Goal: Task Accomplishment & Management: Complete application form

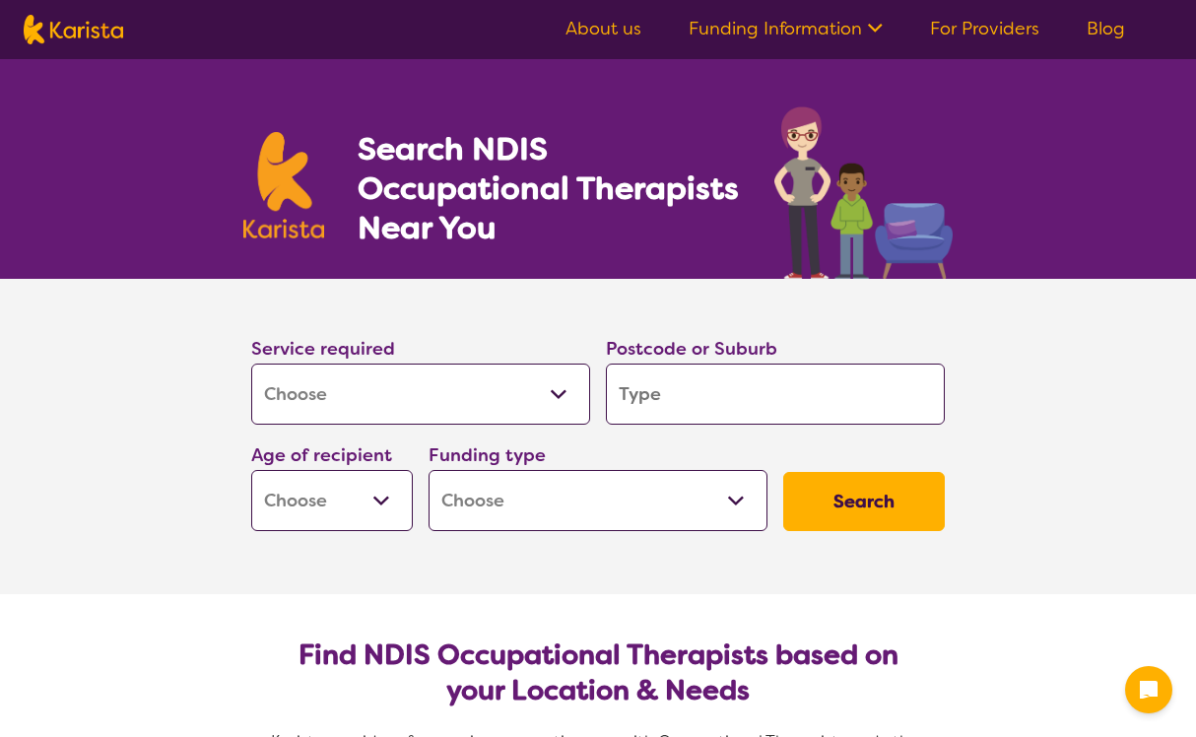
select select "[MEDICAL_DATA]"
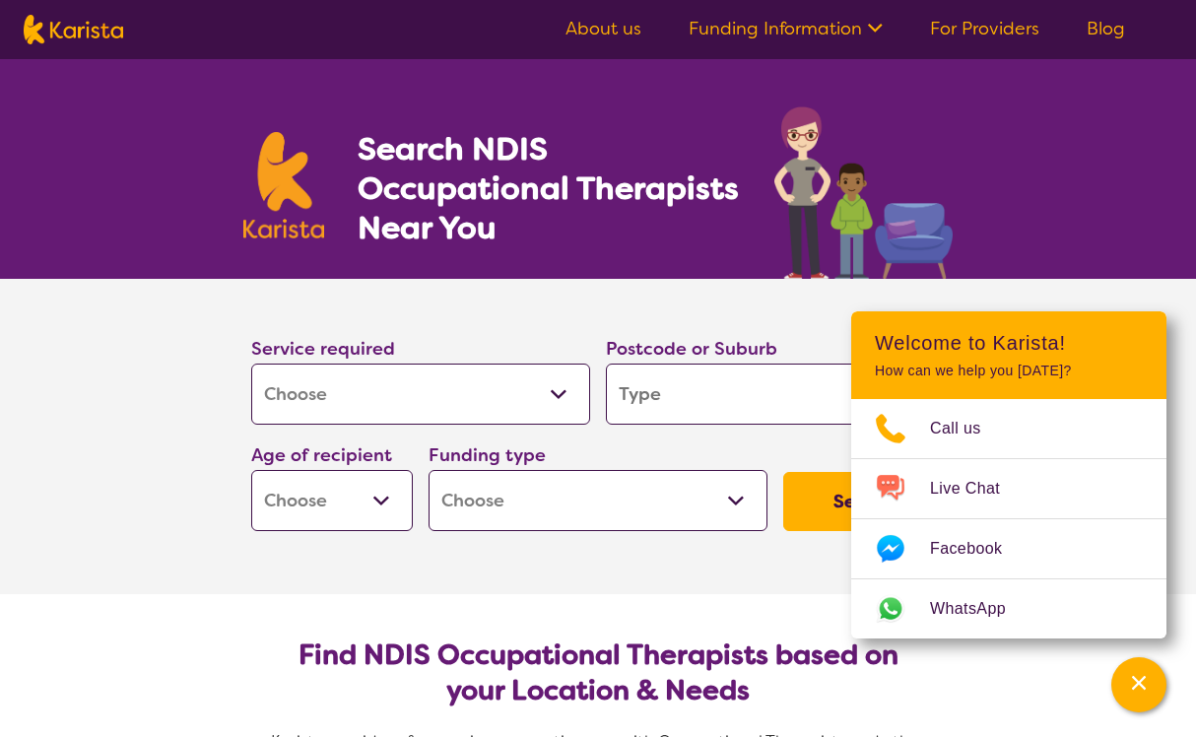
click at [48, 321] on section "Service required Allied Health Assistant Assessment ([MEDICAL_DATA] or [MEDICAL…" at bounding box center [598, 436] width 1196 height 315
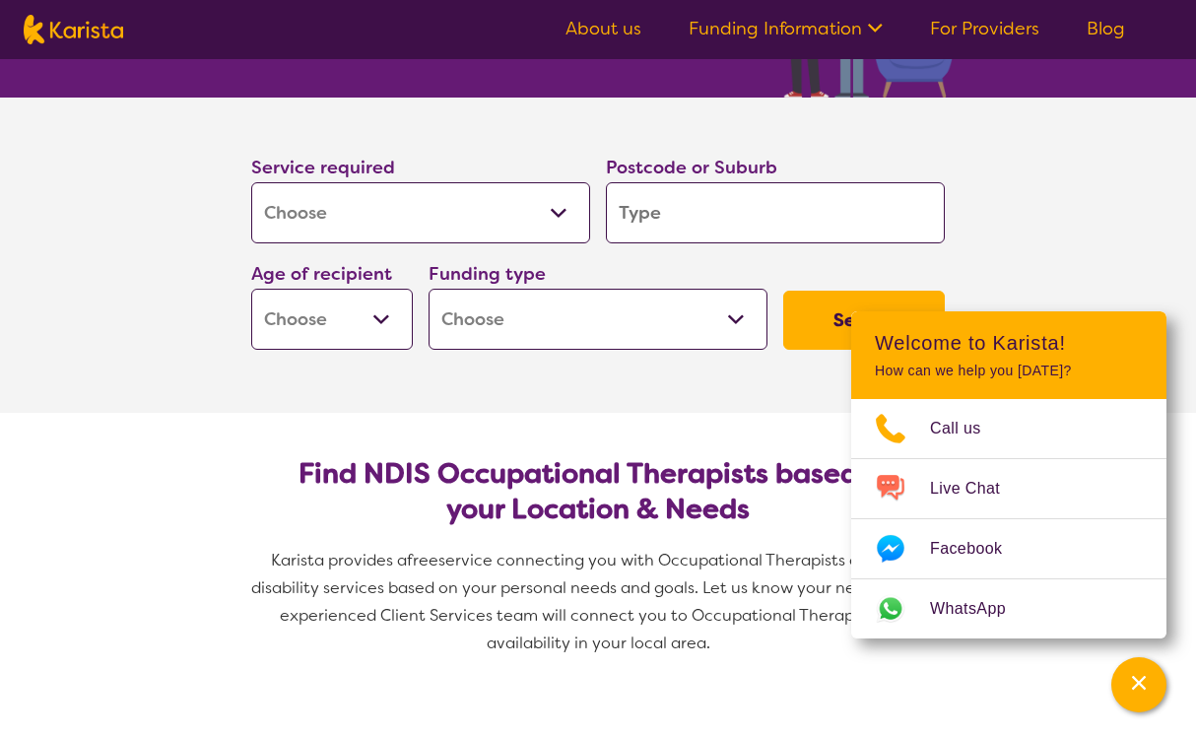
scroll to position [191, 0]
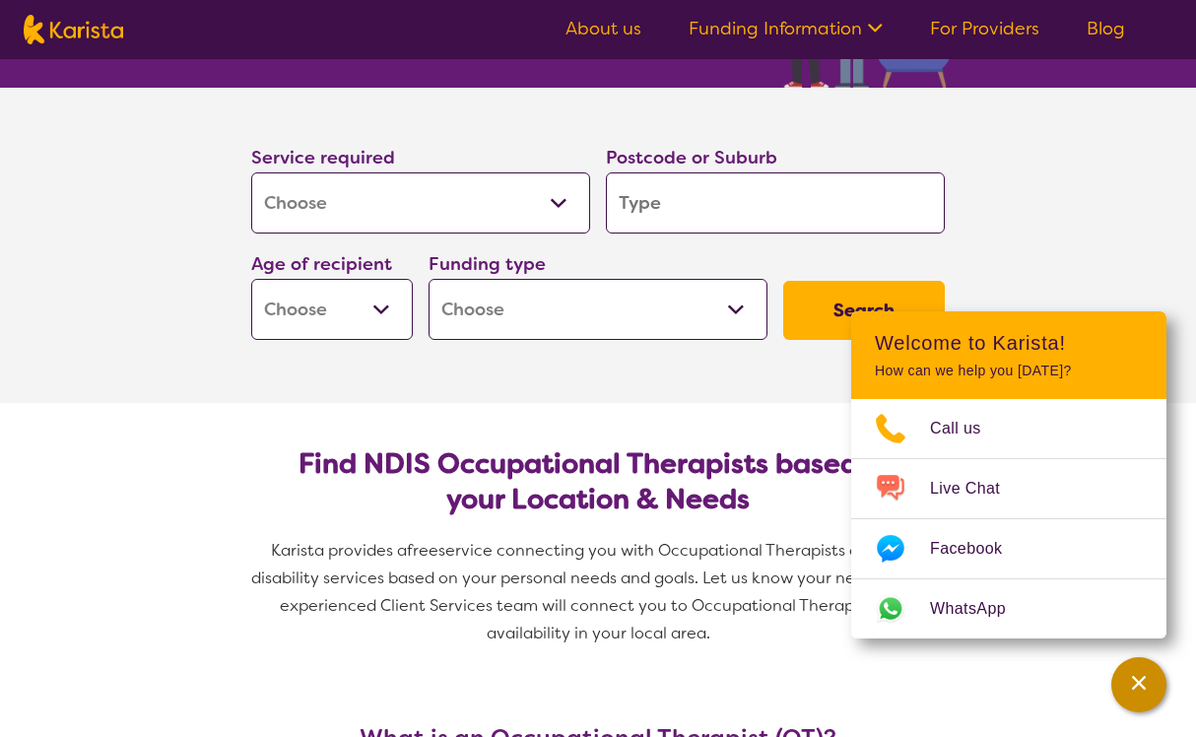
click at [1149, 687] on icon "Channel Menu" at bounding box center [1139, 683] width 20 height 20
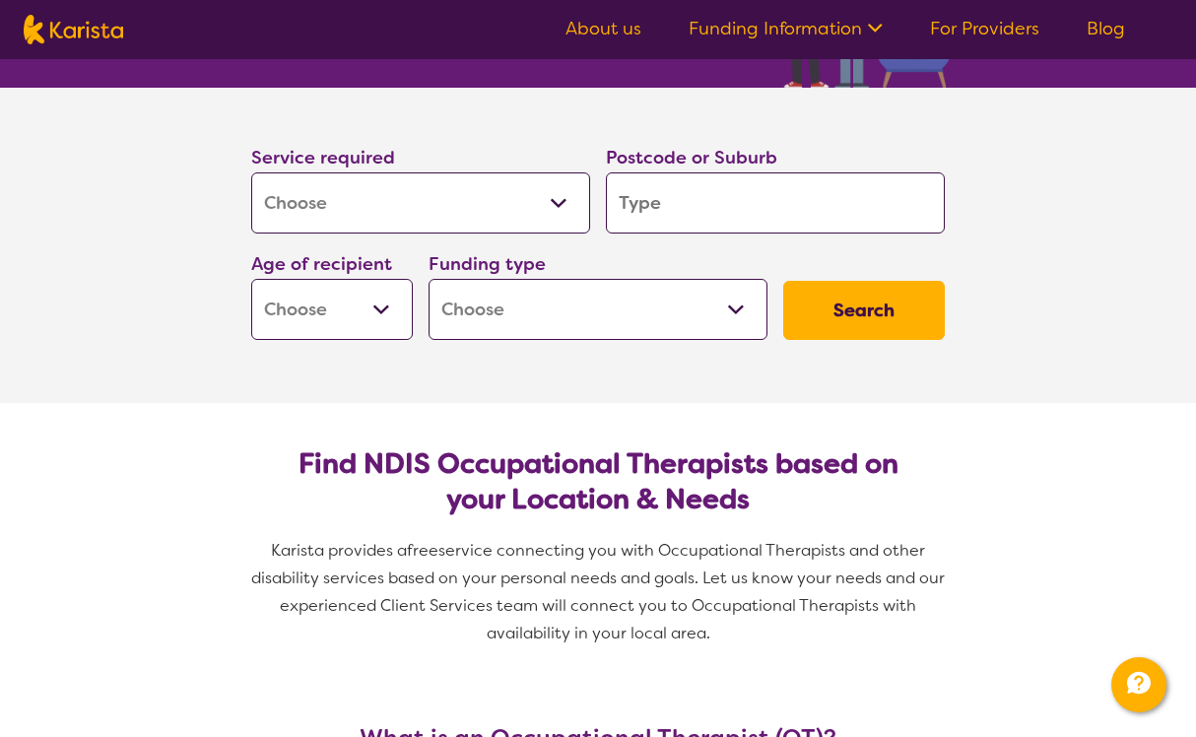
click at [672, 220] on input "search" at bounding box center [775, 202] width 339 height 61
type input "4"
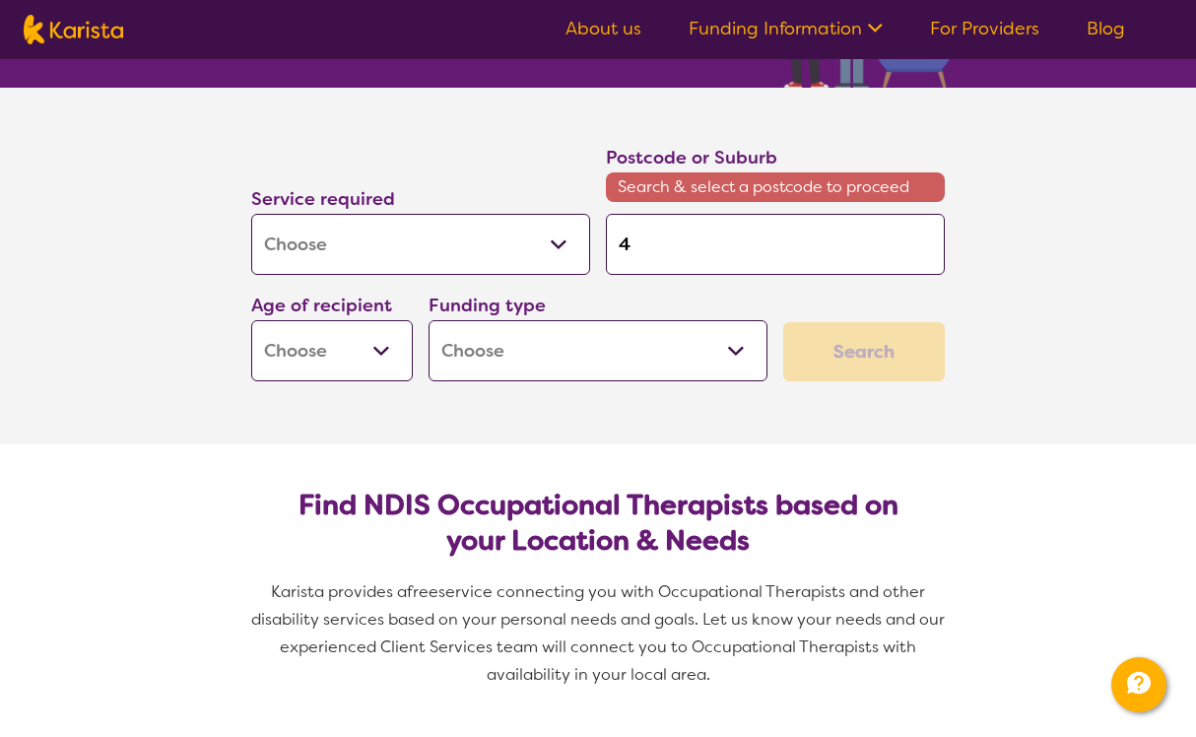
type input "45"
type input "451"
type input "4514"
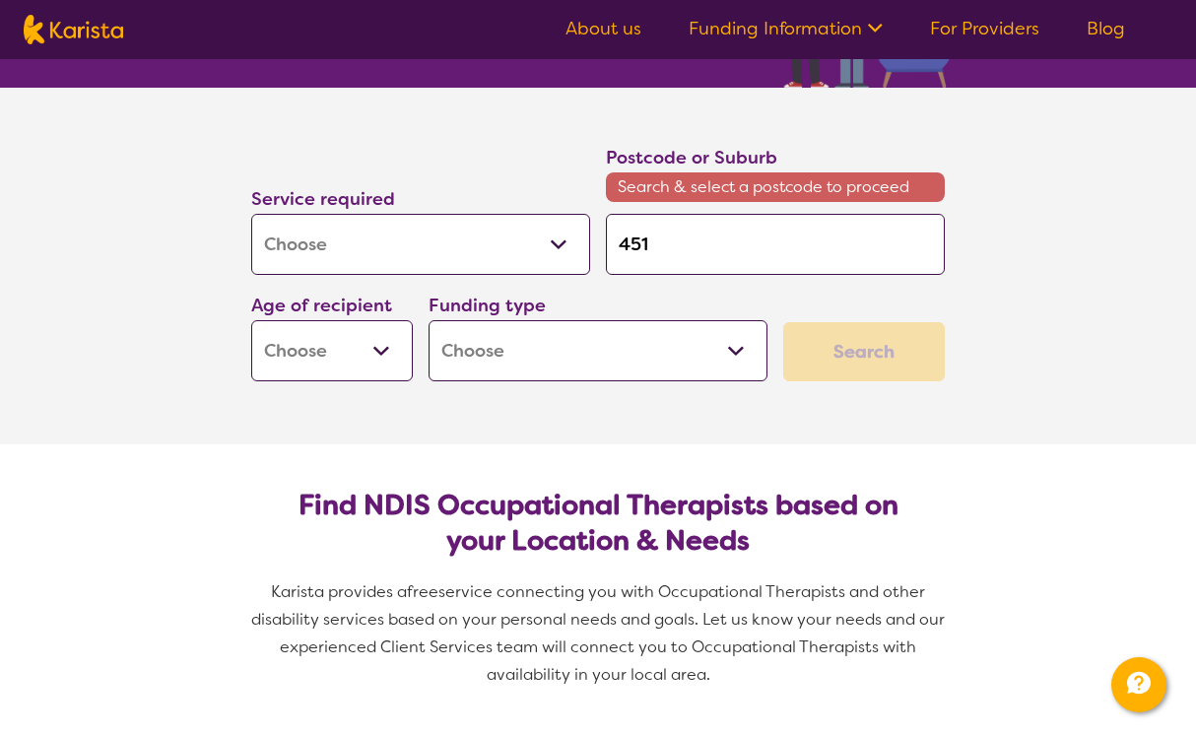
type input "4514"
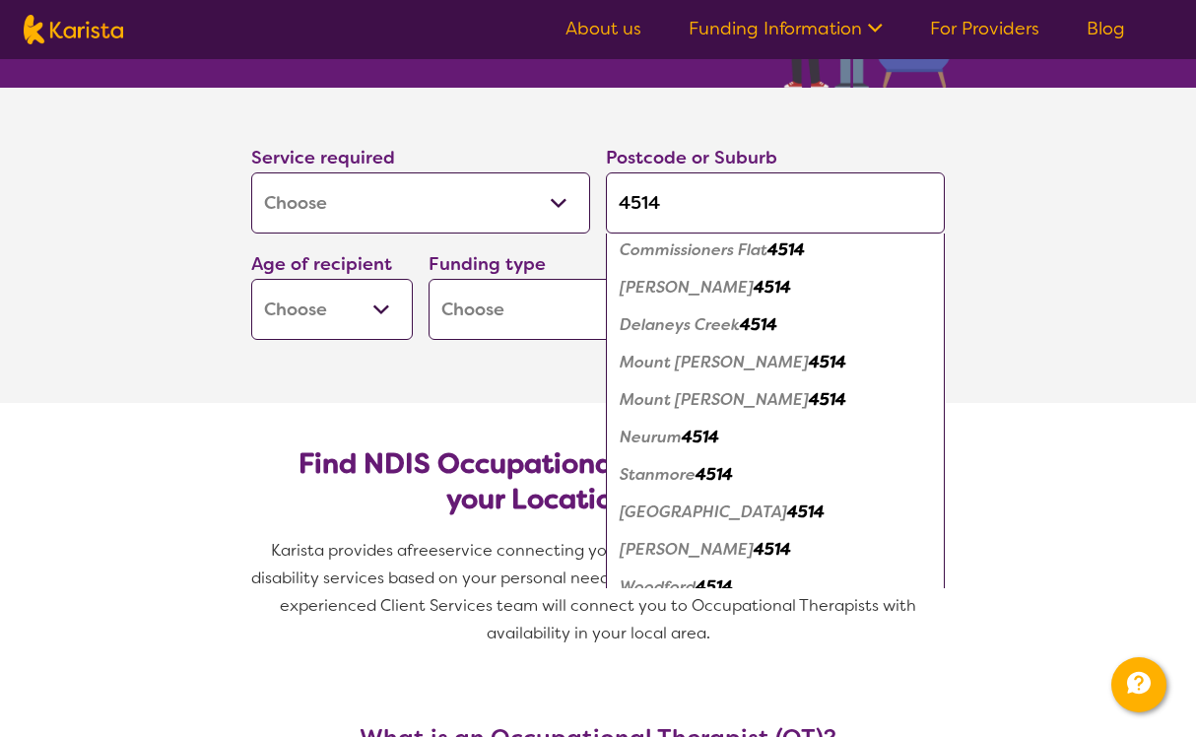
scroll to position [88, 0]
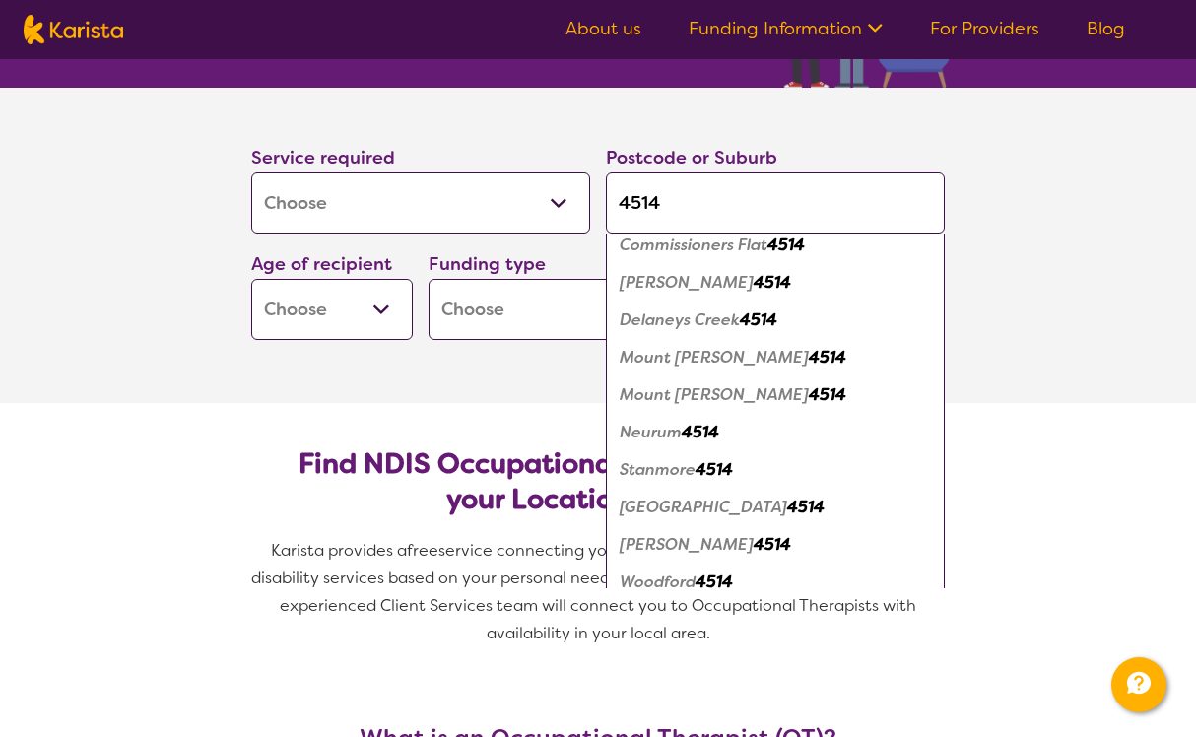
type input "4514"
click at [667, 319] on em "Delaneys Creek" at bounding box center [680, 319] width 120 height 21
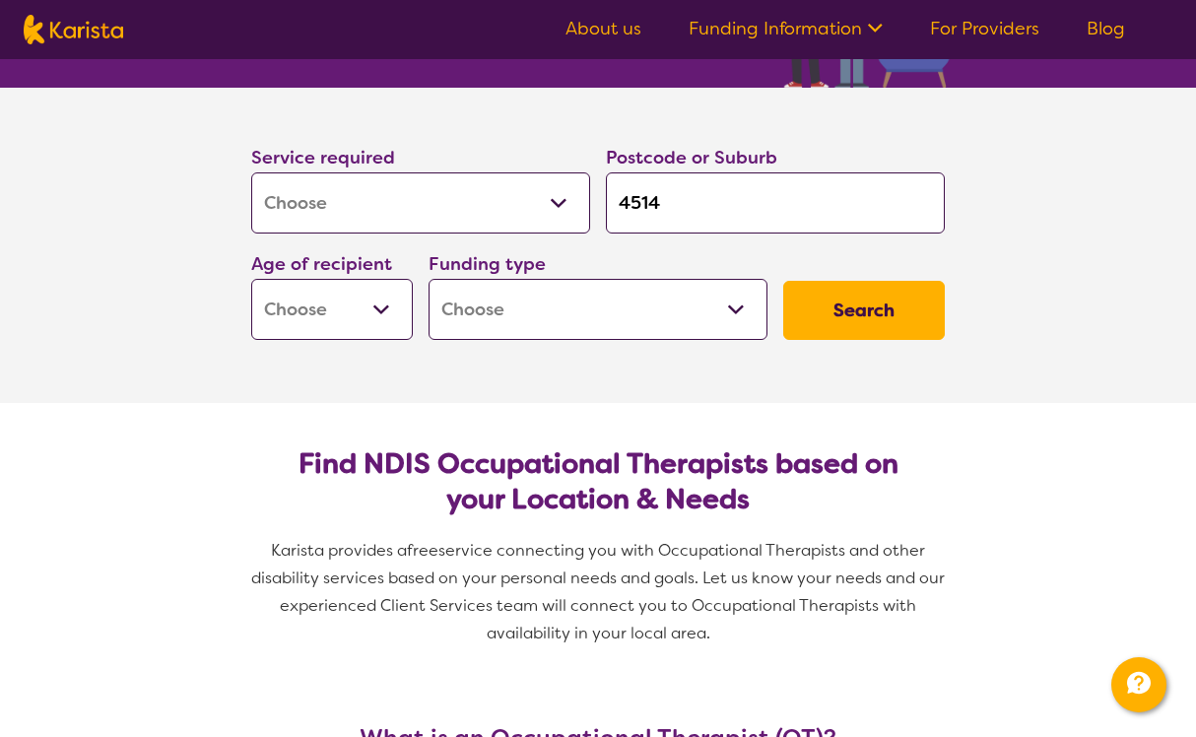
scroll to position [0, 0]
select select "EC"
select select "NDIS"
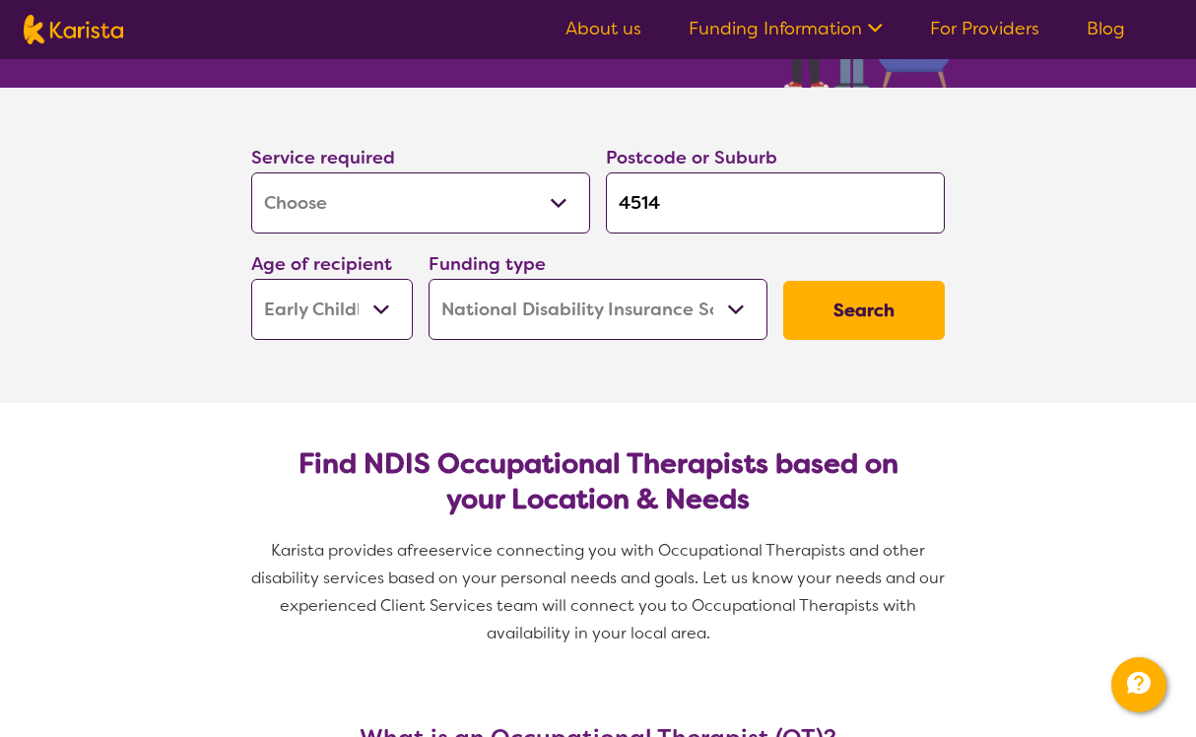
click at [903, 307] on button "Search" at bounding box center [864, 310] width 162 height 59
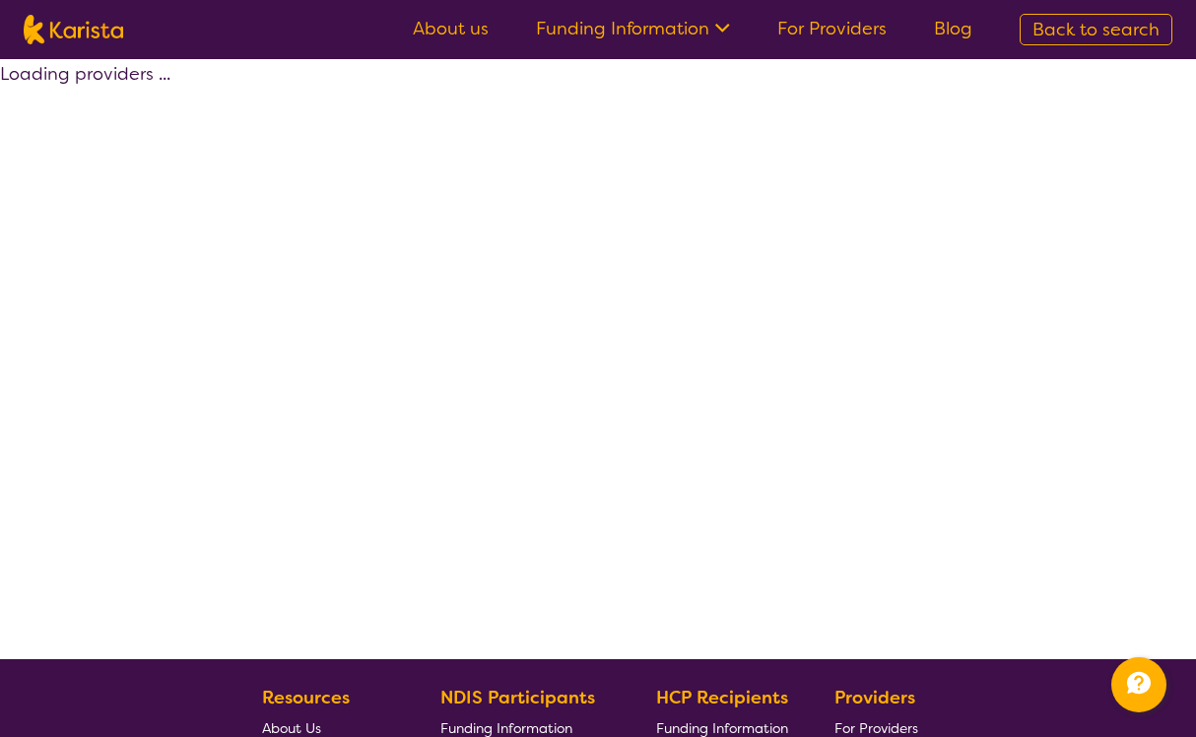
select select "by_score"
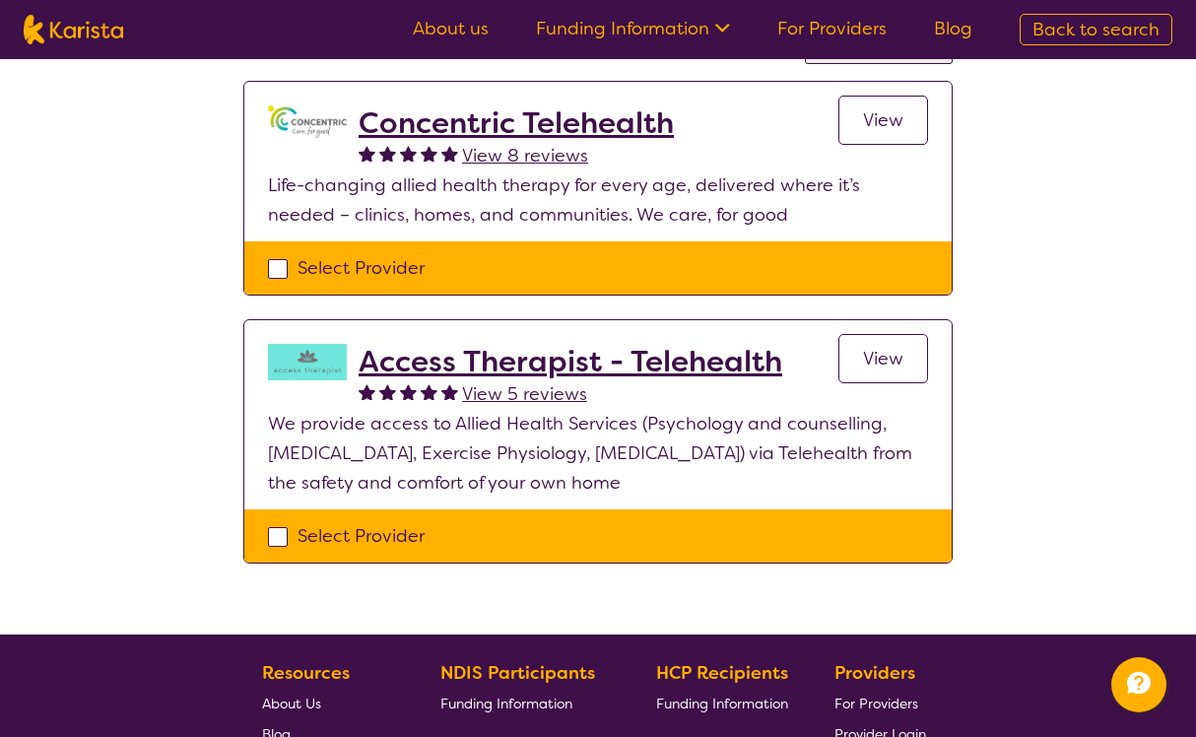
scroll to position [195, 0]
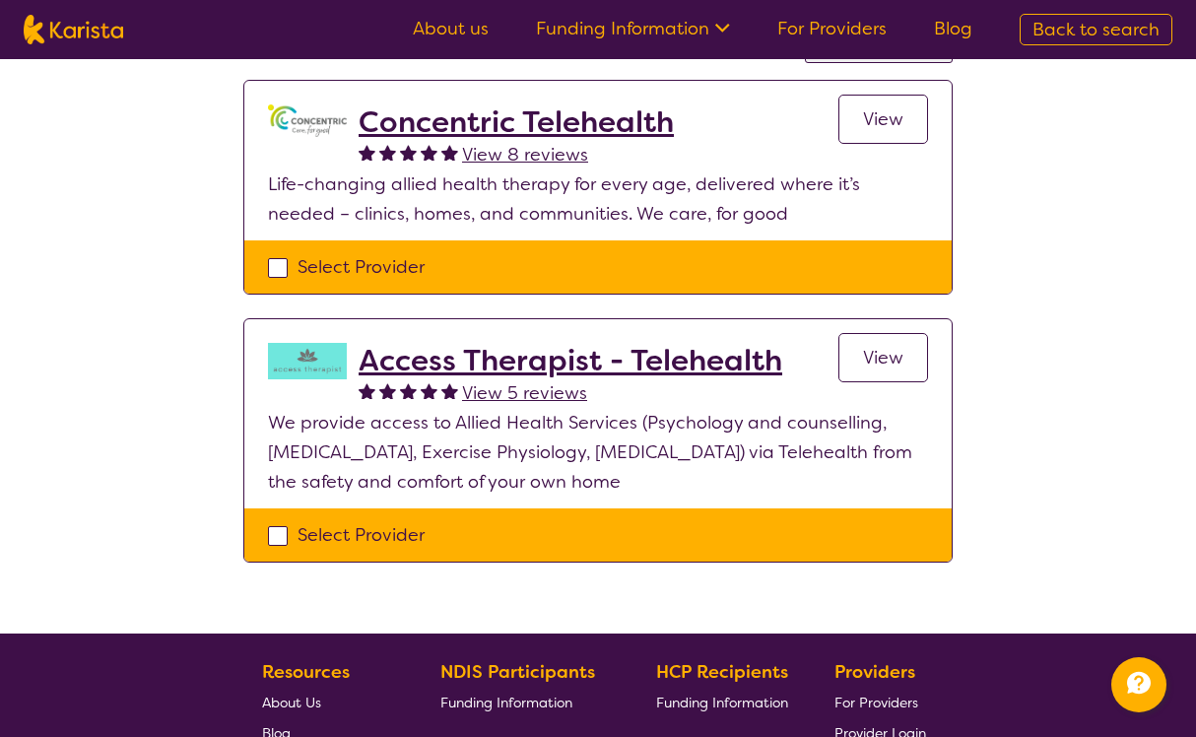
click at [909, 352] on link "View" at bounding box center [883, 357] width 90 height 49
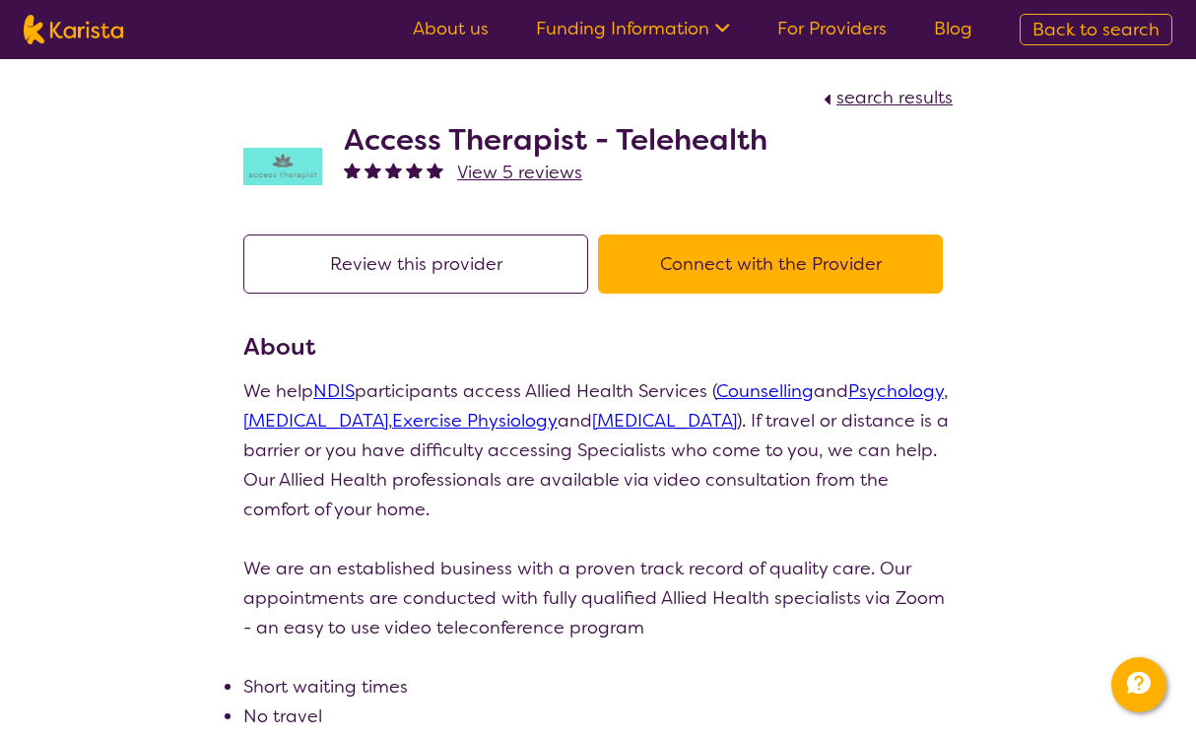
click at [799, 257] on button "Connect with the Provider" at bounding box center [770, 263] width 345 height 59
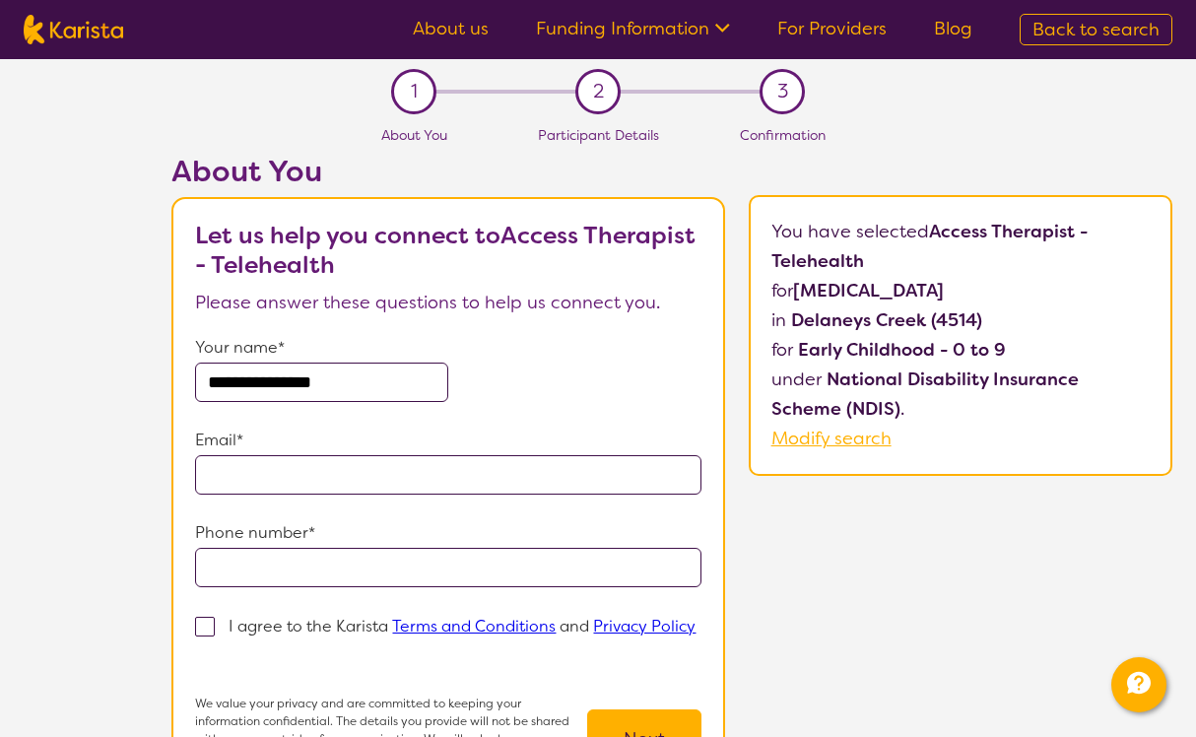
type input "**********"
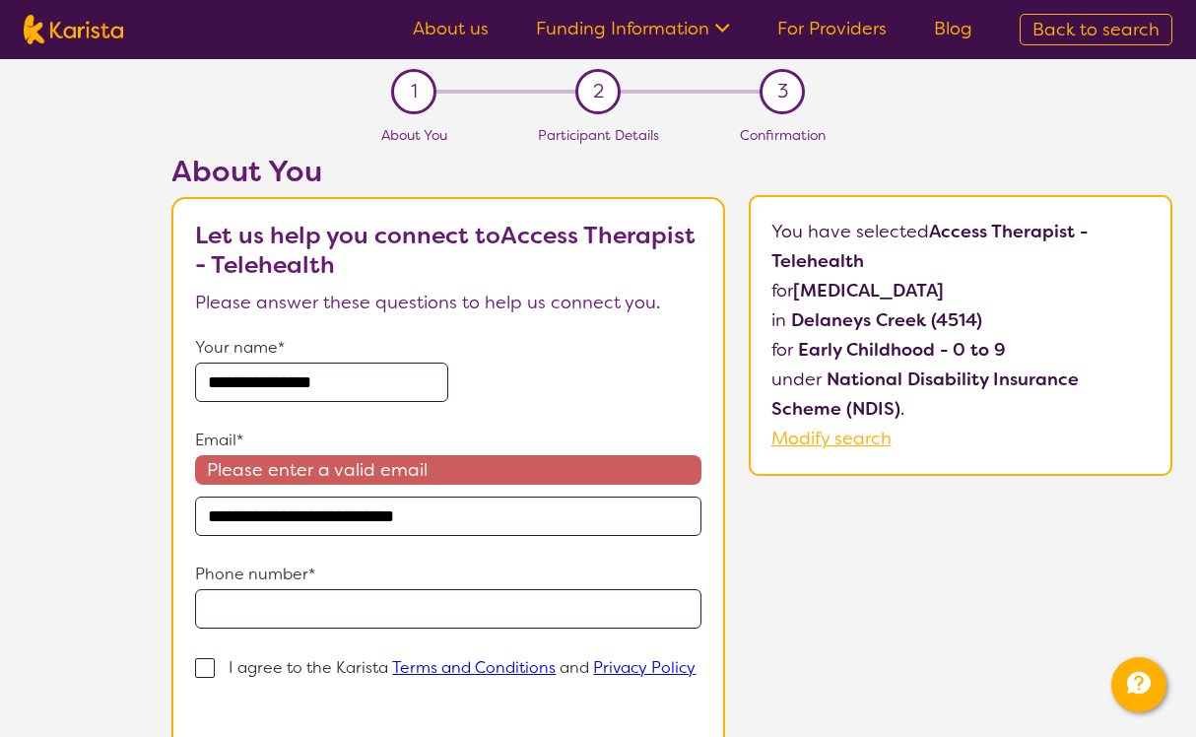
type input "**********"
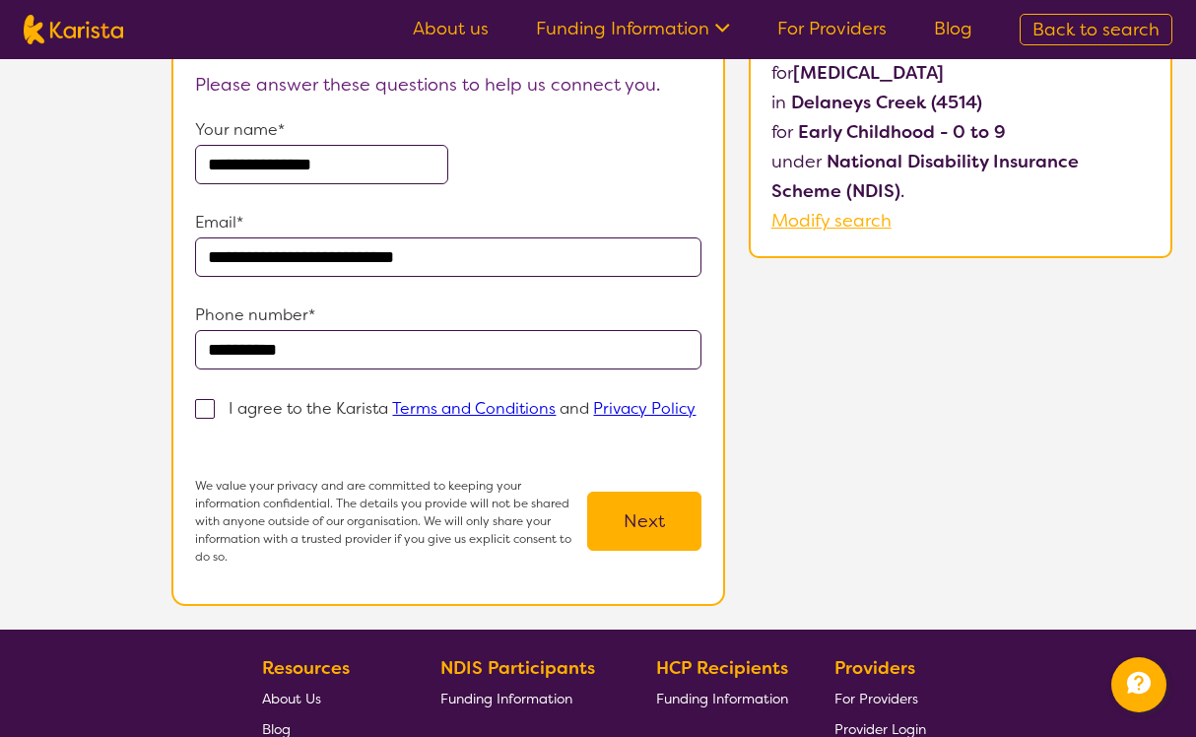
scroll to position [268, 0]
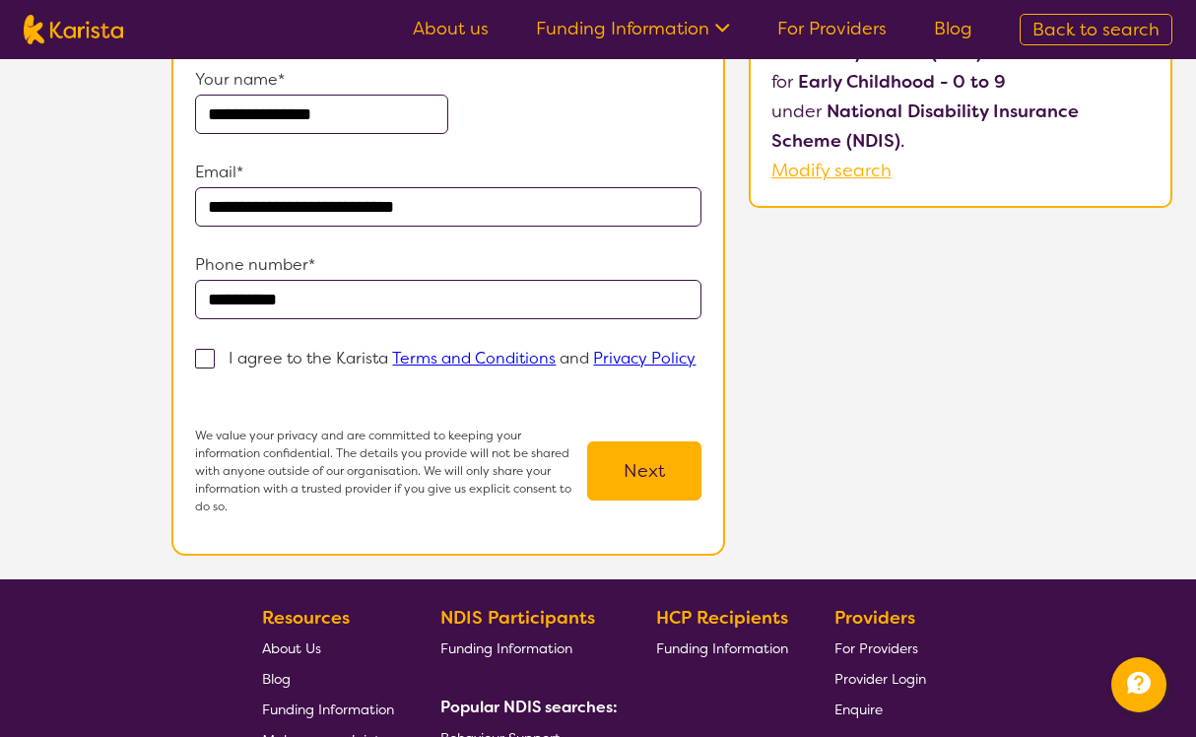
type input "**********"
click at [204, 362] on span at bounding box center [205, 359] width 20 height 20
click at [204, 381] on input "I agree to the Karista Terms and Conditions and Privacy Policy" at bounding box center [201, 387] width 13 height 13
checkbox input "true"
click at [654, 481] on button "Next" at bounding box center [644, 470] width 114 height 59
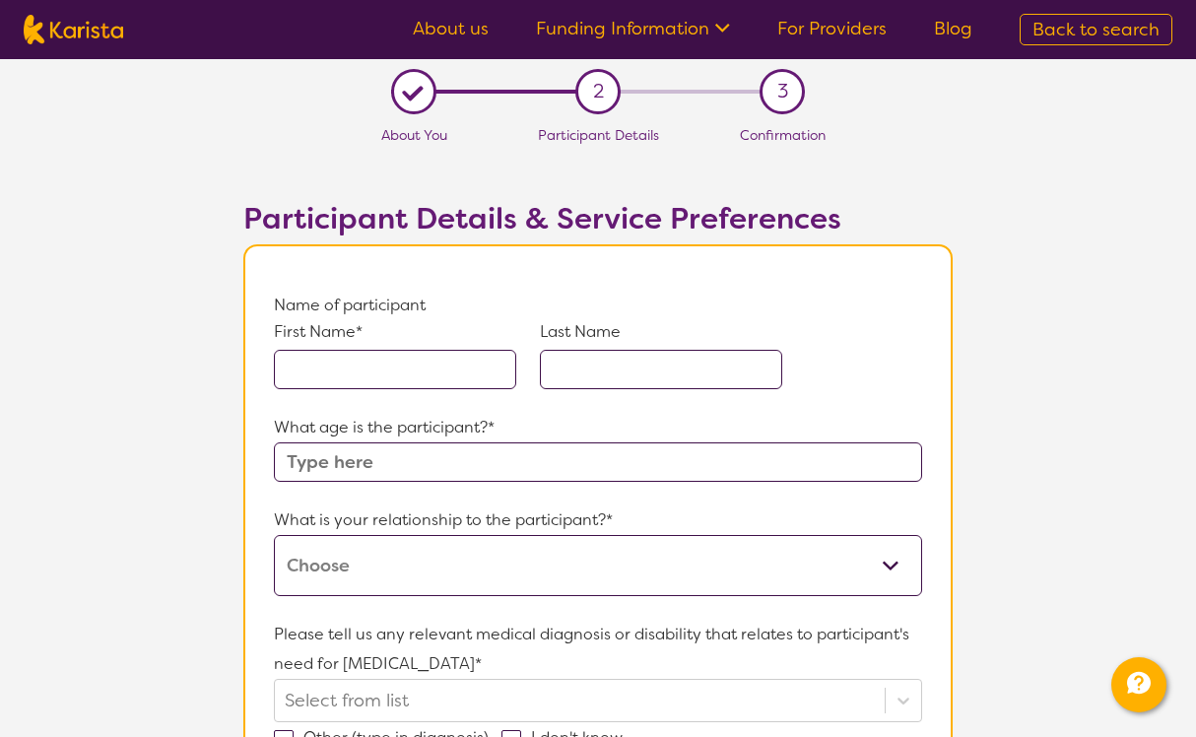
click at [367, 369] on input "text" at bounding box center [395, 369] width 242 height 39
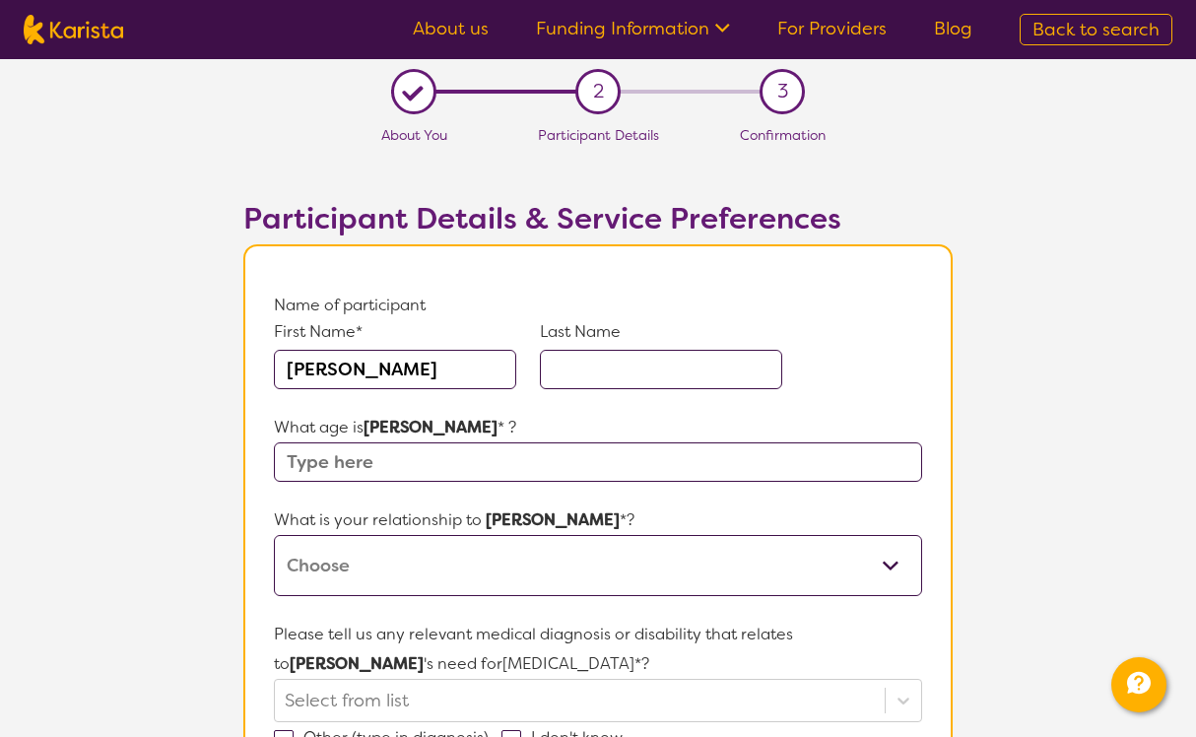
type input "[PERSON_NAME]"
type input "6"
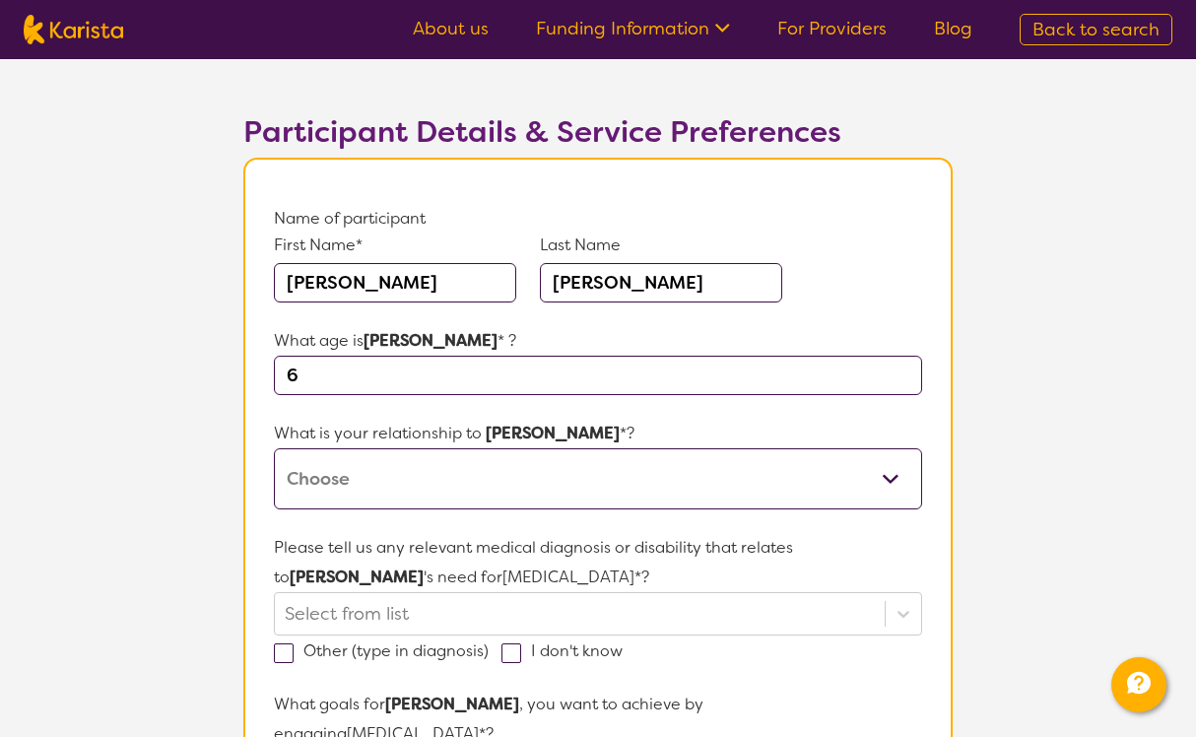
scroll to position [93, 0]
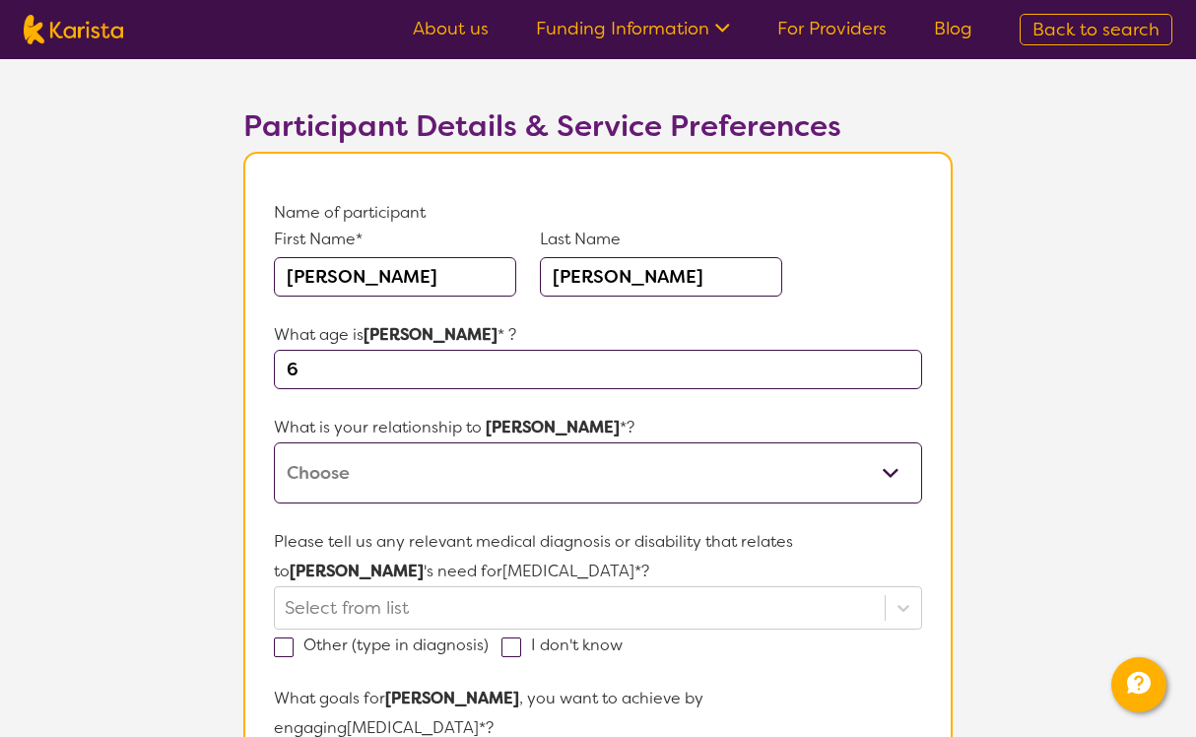
click at [478, 438] on p "What is your relationship to [PERSON_NAME] *?" at bounding box center [598, 428] width 648 height 30
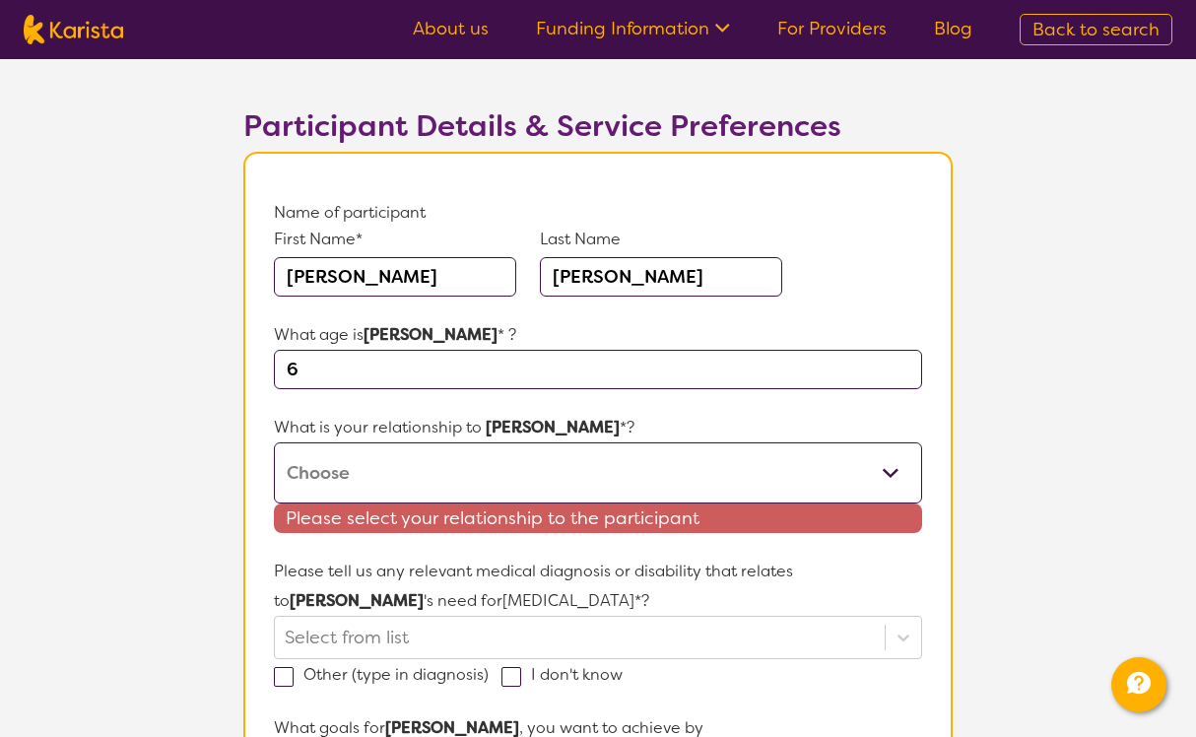
select select "I am their parent"
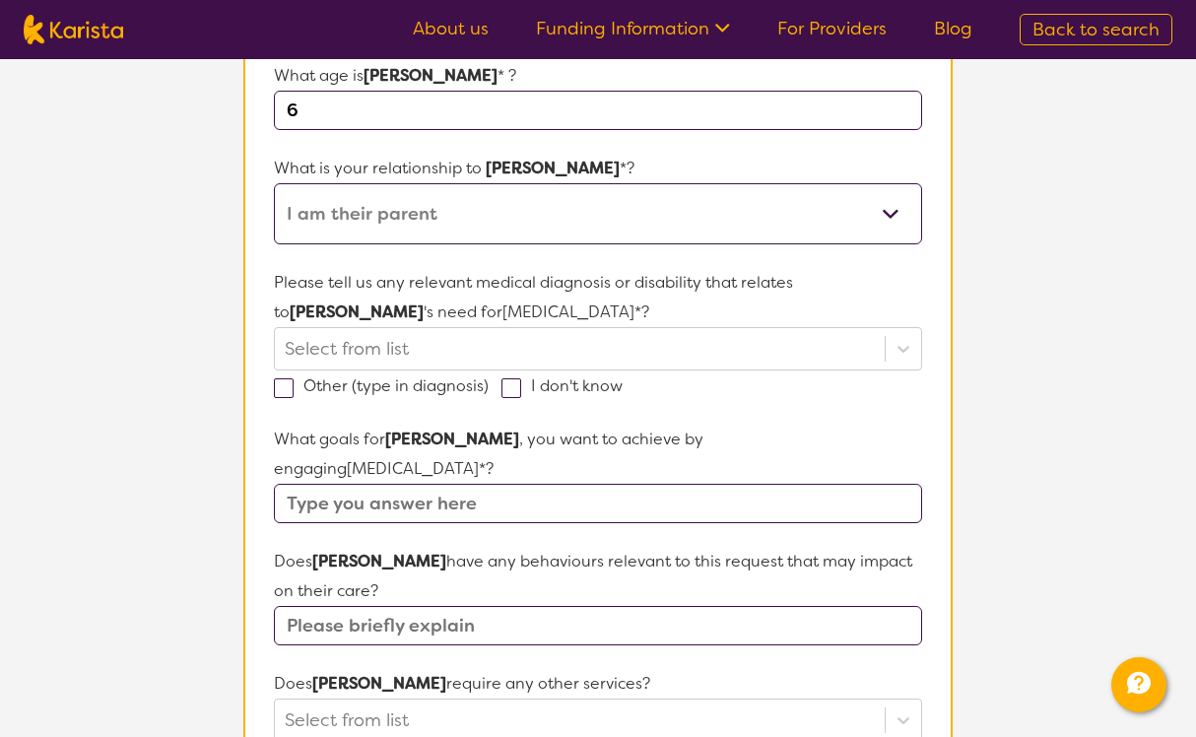
scroll to position [383, 0]
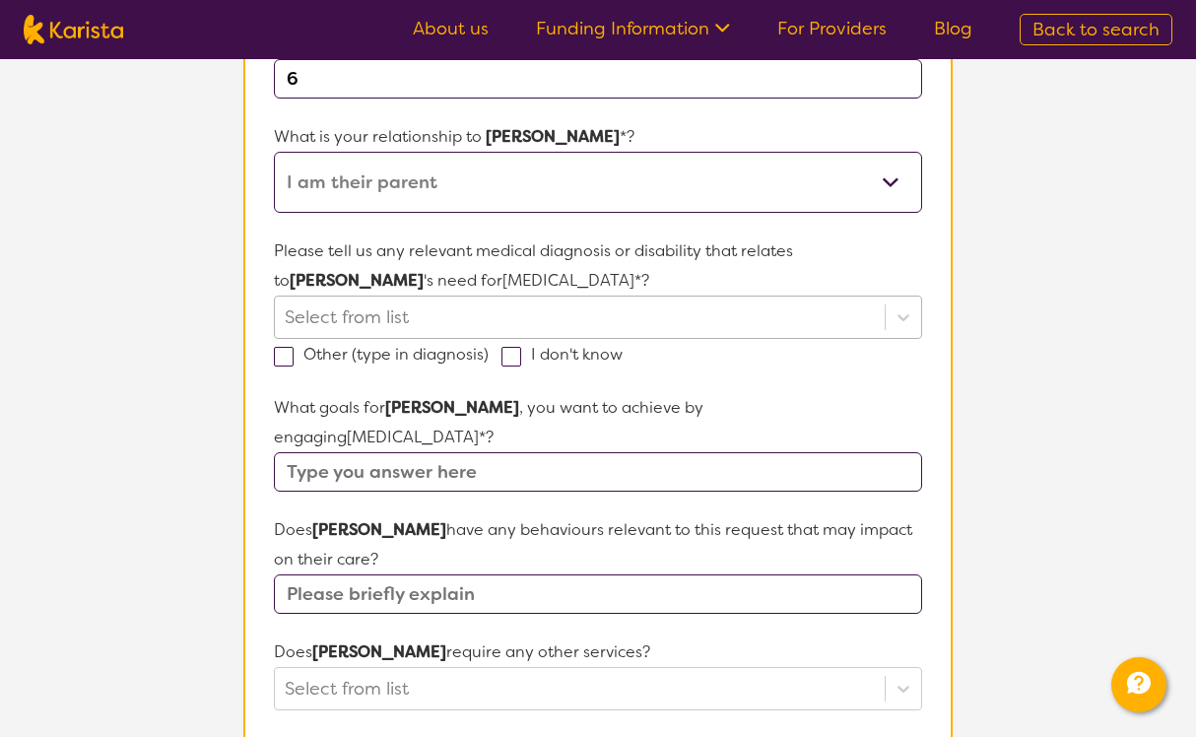
click at [425, 300] on div at bounding box center [580, 316] width 590 height 33
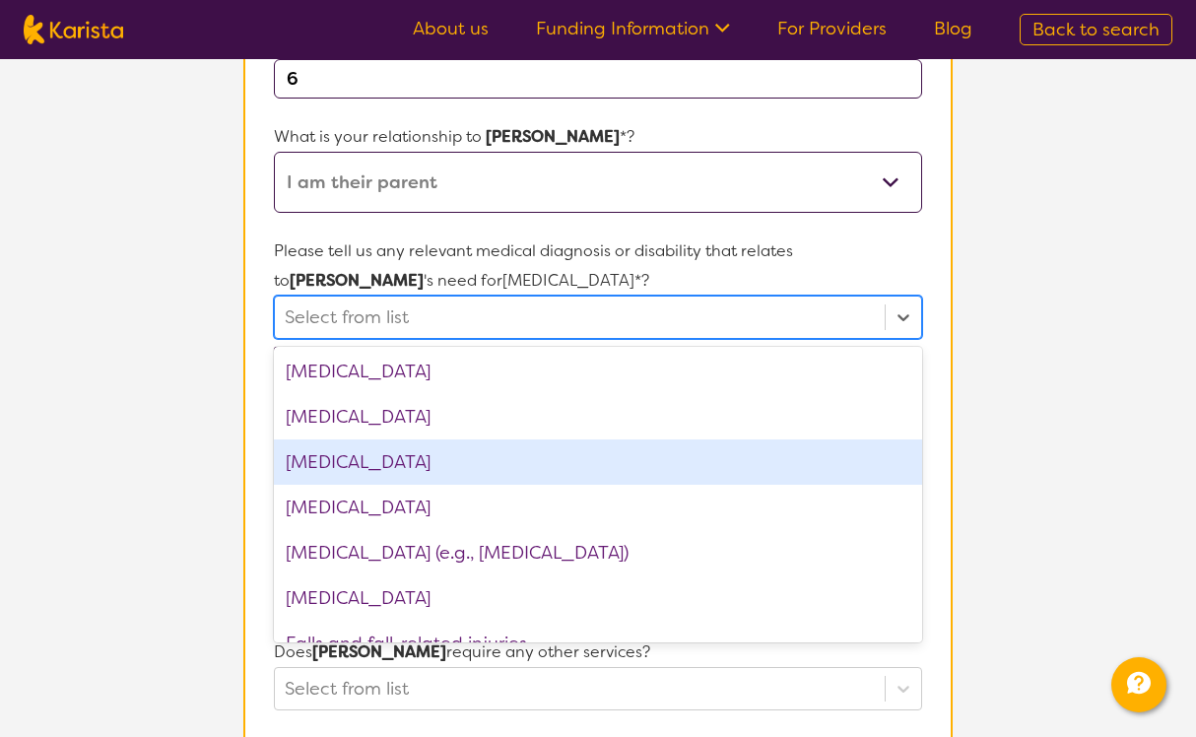
scroll to position [1093, 0]
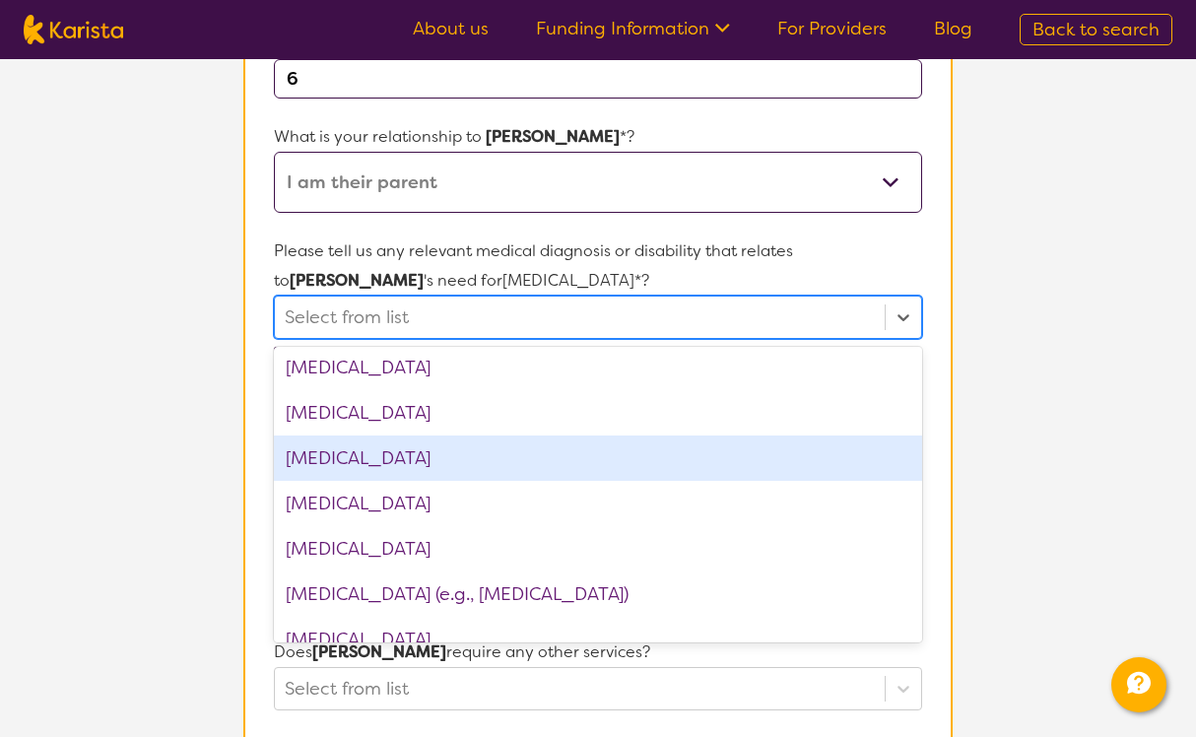
click at [435, 450] on div "[MEDICAL_DATA]" at bounding box center [598, 457] width 648 height 45
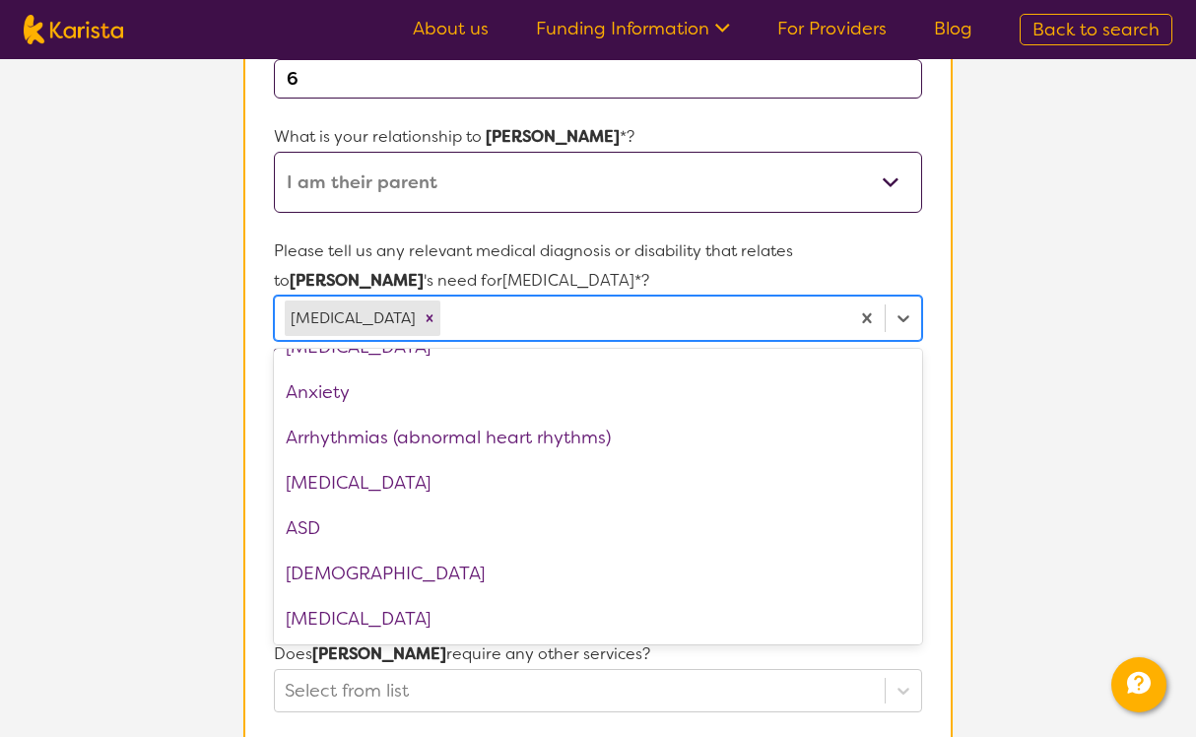
scroll to position [211, 0]
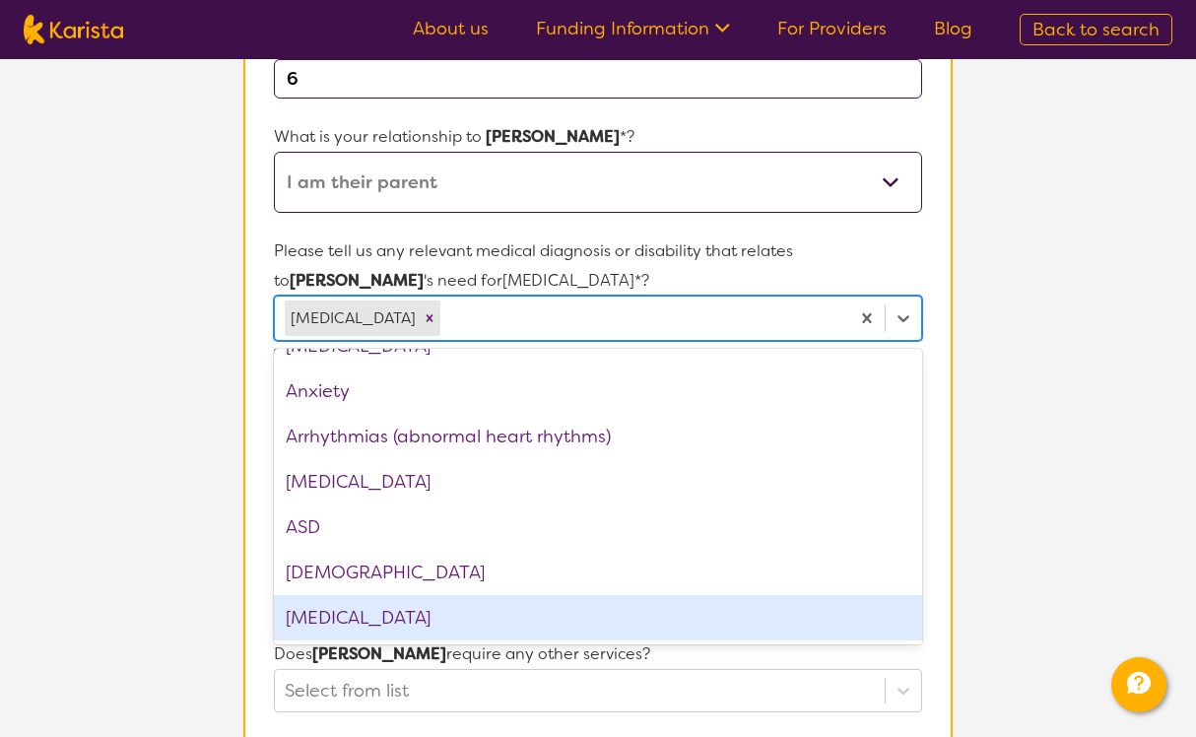
click at [359, 611] on div "[MEDICAL_DATA]" at bounding box center [598, 617] width 648 height 45
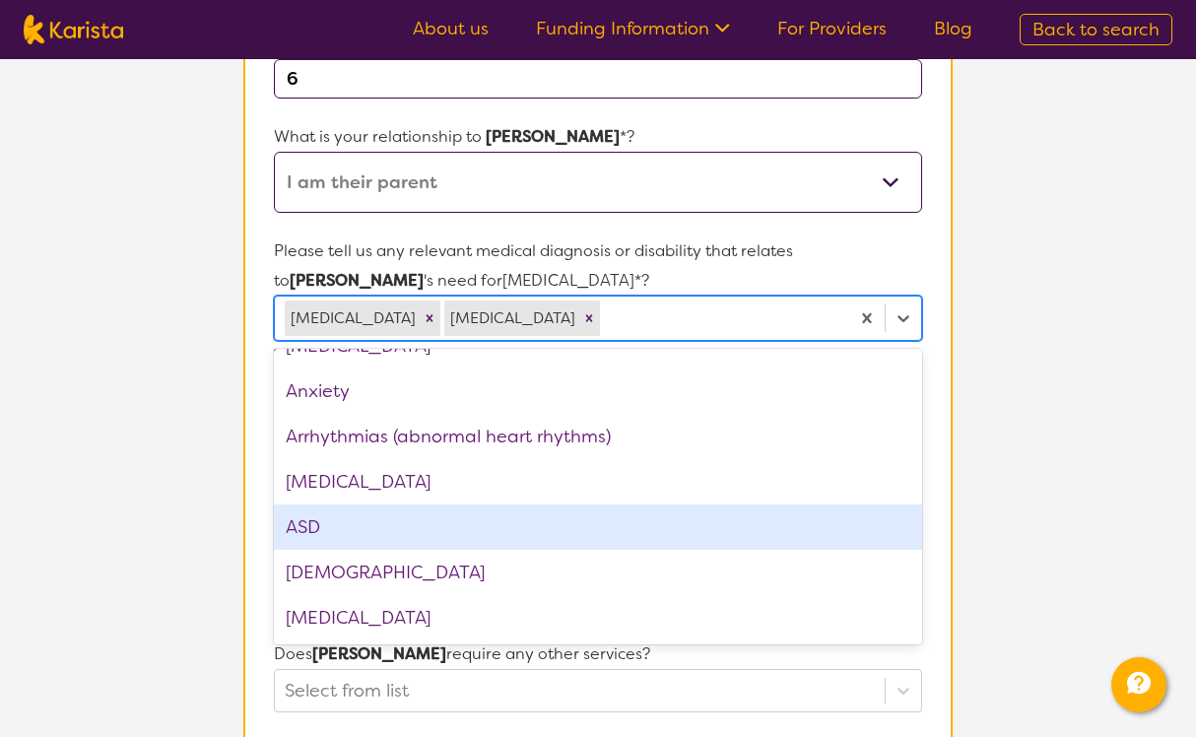
click at [182, 484] on section "L About You 2 Participant Details 3 Confirmation Participant Details & Service …" at bounding box center [598, 560] width 1196 height 1768
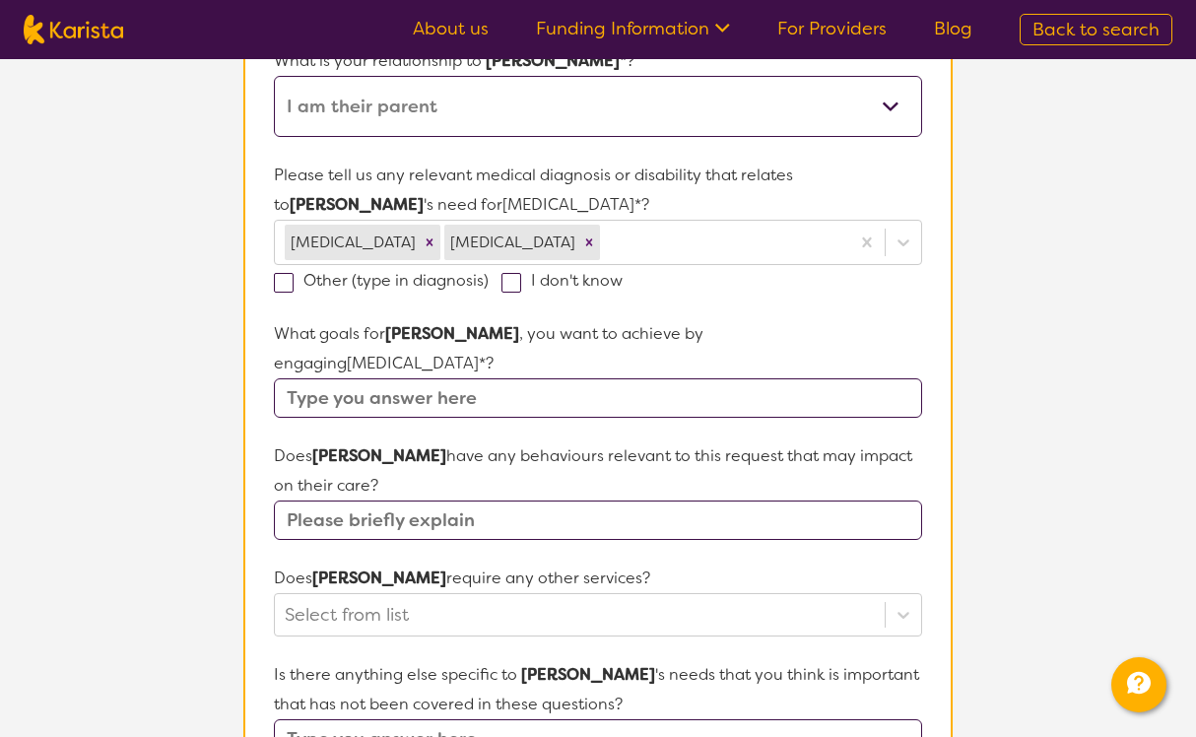
scroll to position [461, 0]
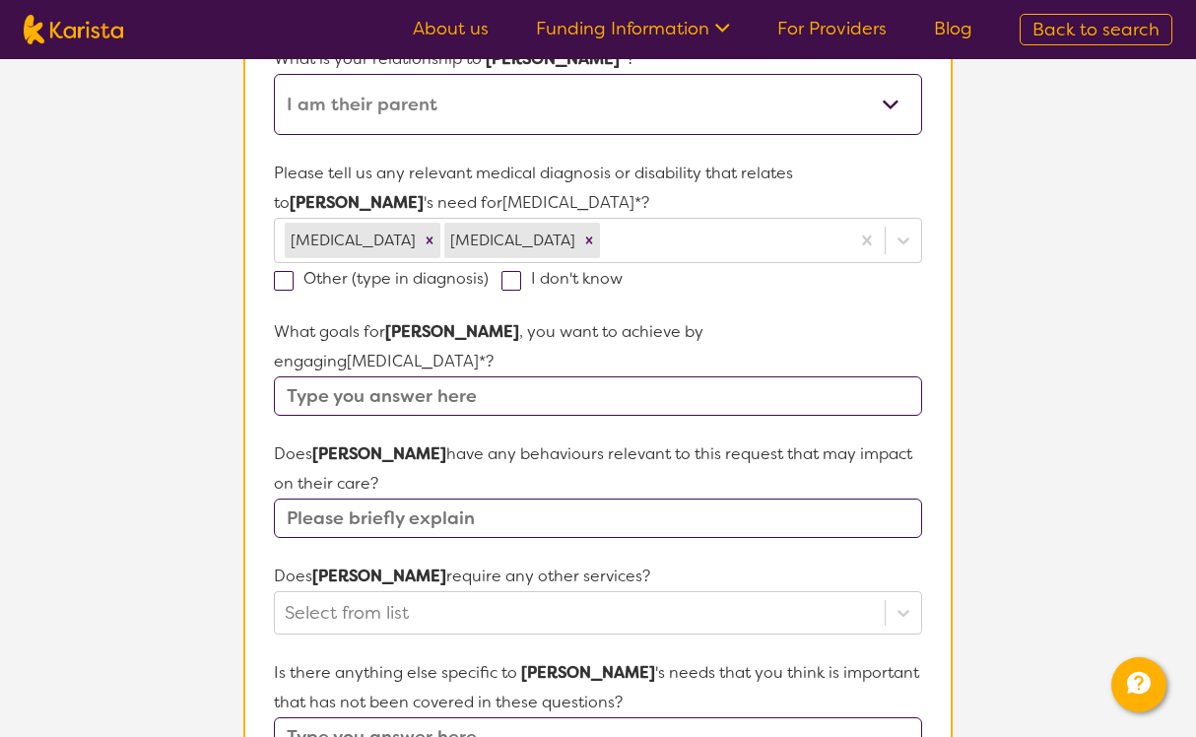
click at [353, 376] on input "text" at bounding box center [598, 395] width 648 height 39
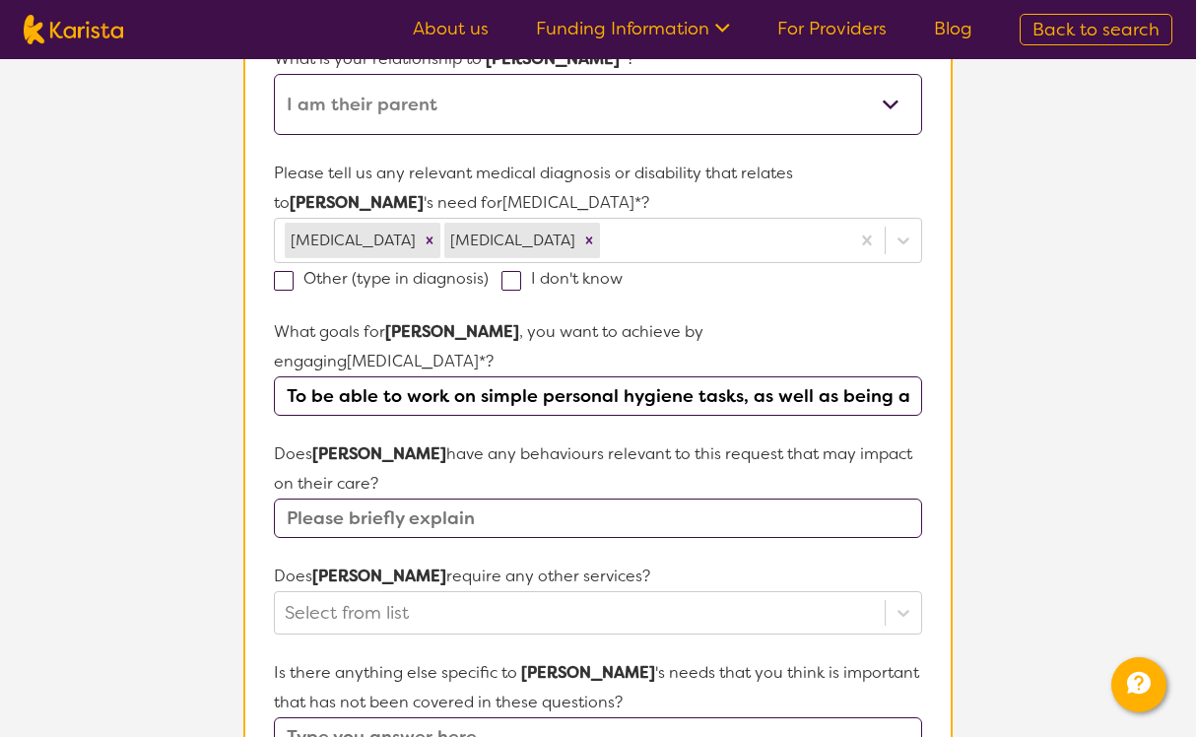
type input "To be able to work on simple personal hygiene tasks, as well as being able to g…"
click at [342, 498] on input "text" at bounding box center [598, 517] width 648 height 39
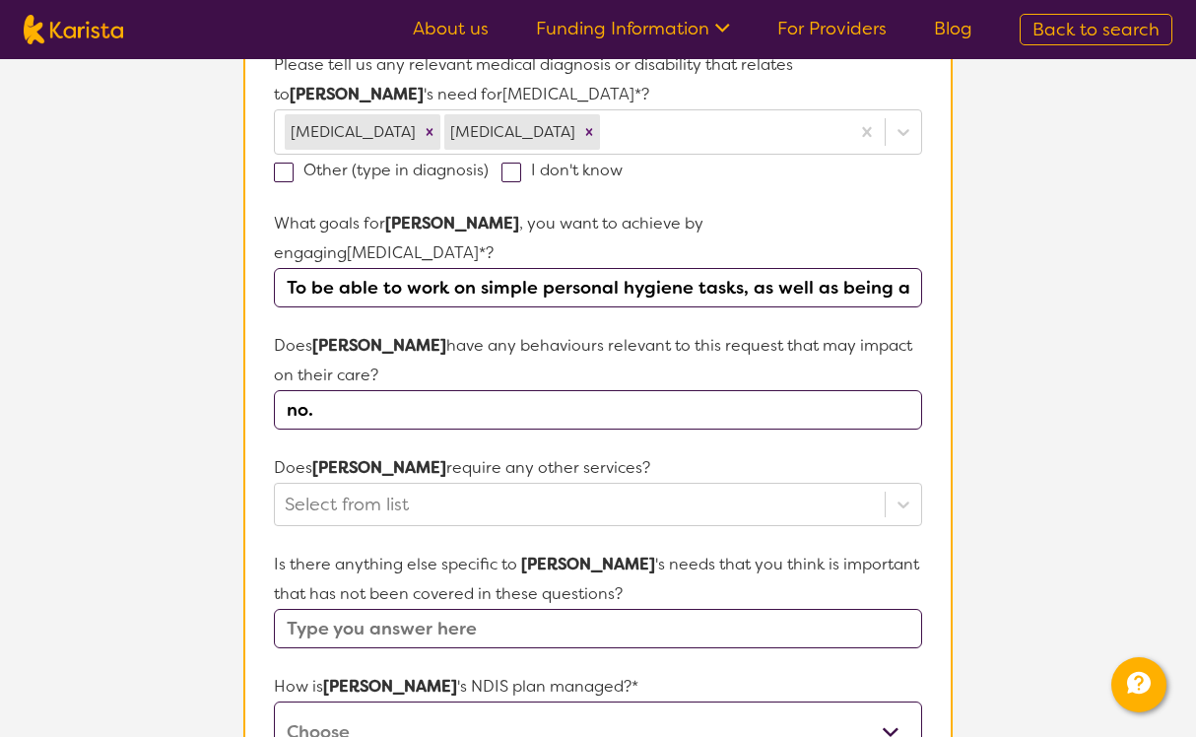
scroll to position [636, 0]
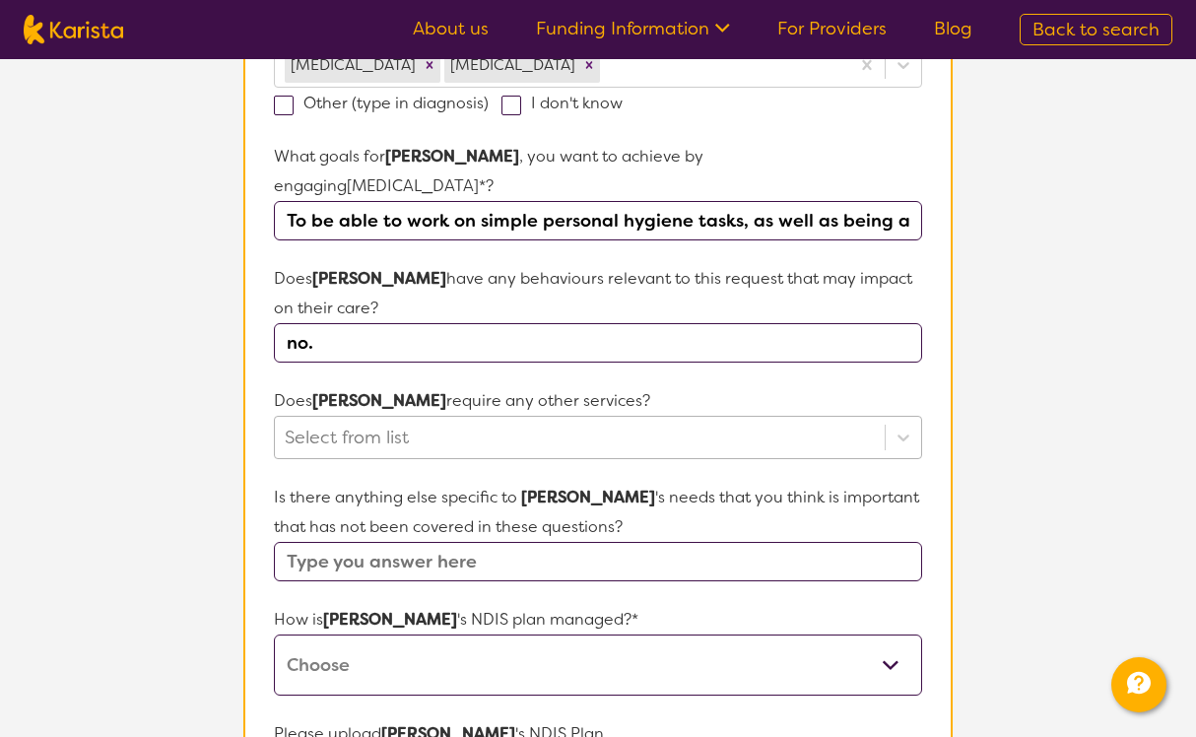
type input "no."
click at [371, 423] on div "Select from list" at bounding box center [580, 438] width 590 height 30
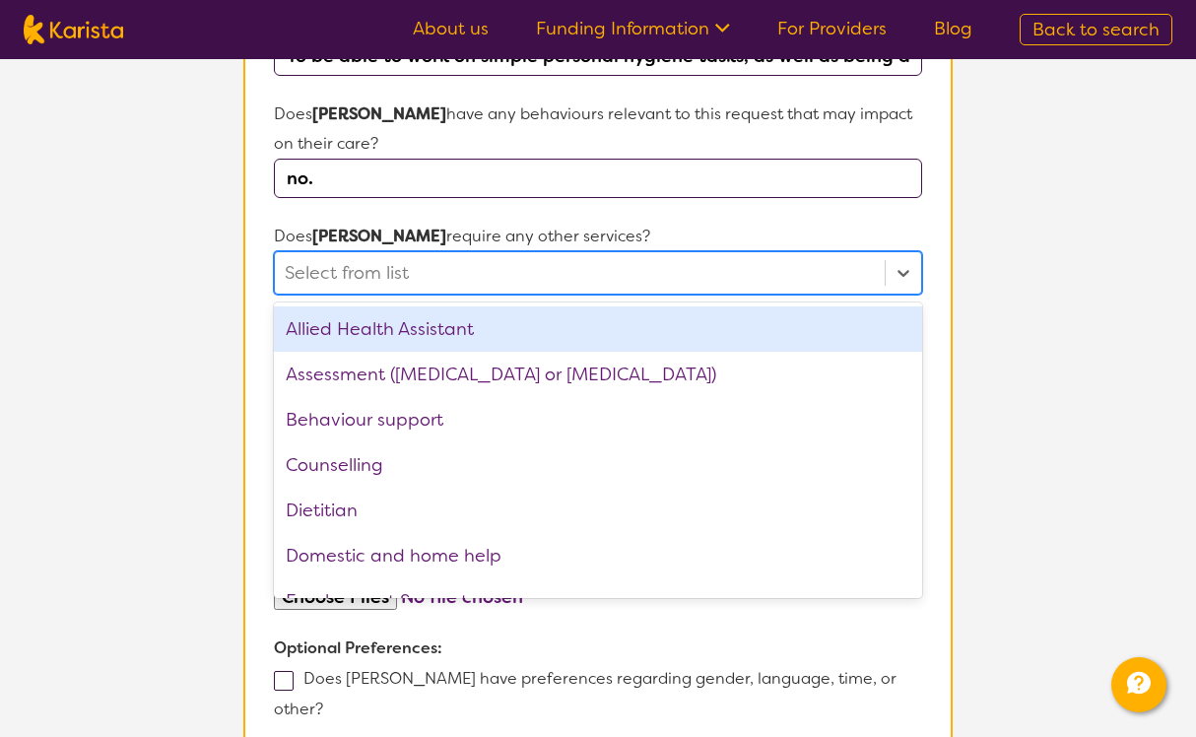
scroll to position [802, 0]
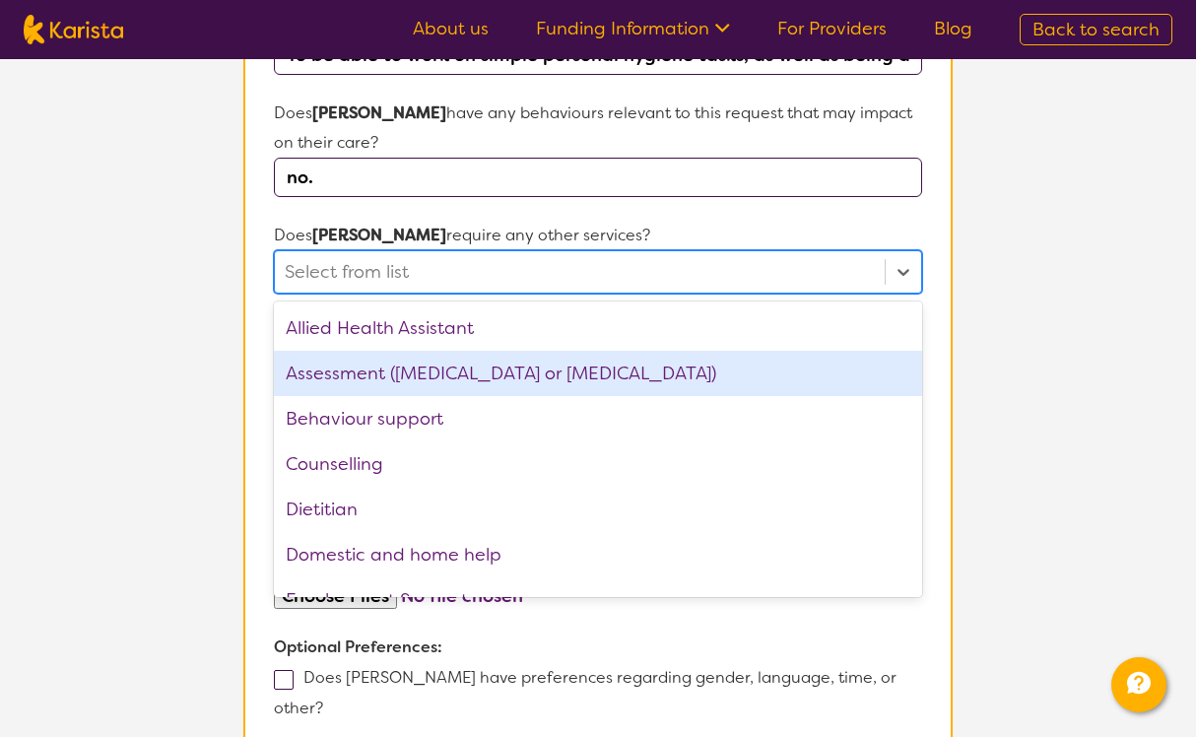
click at [369, 351] on div "Assessment ([MEDICAL_DATA] or [MEDICAL_DATA])" at bounding box center [598, 373] width 648 height 45
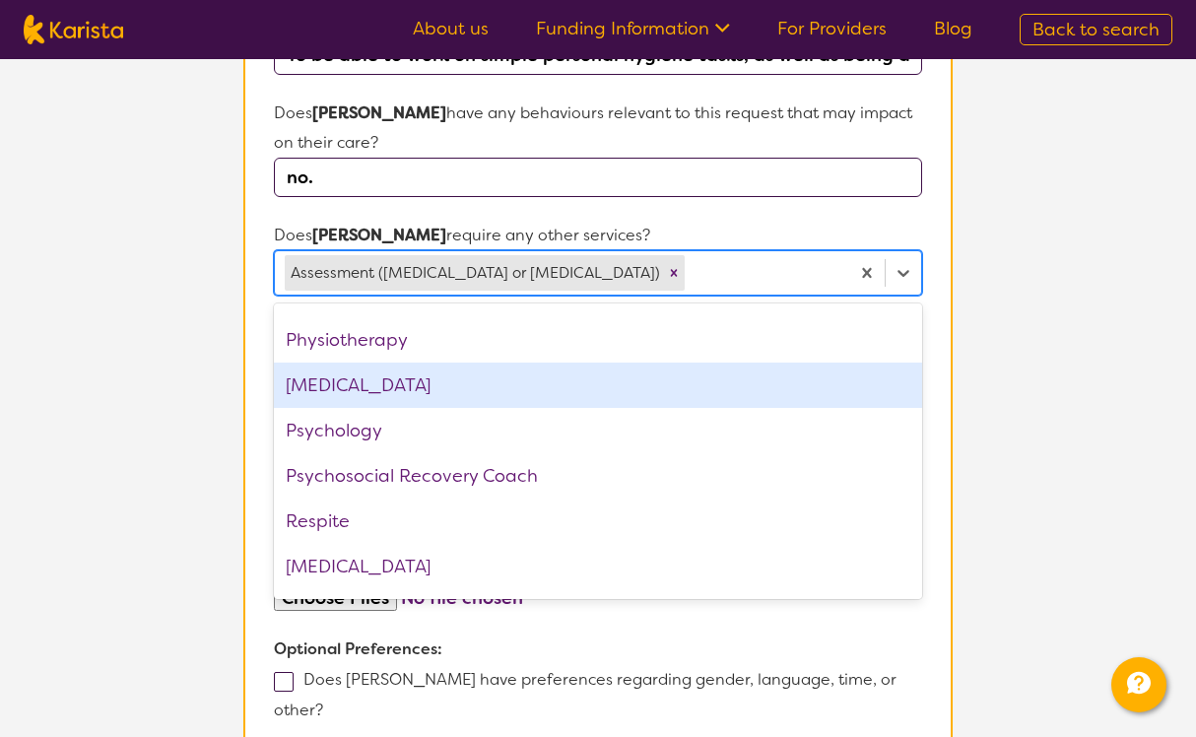
scroll to position [537, 0]
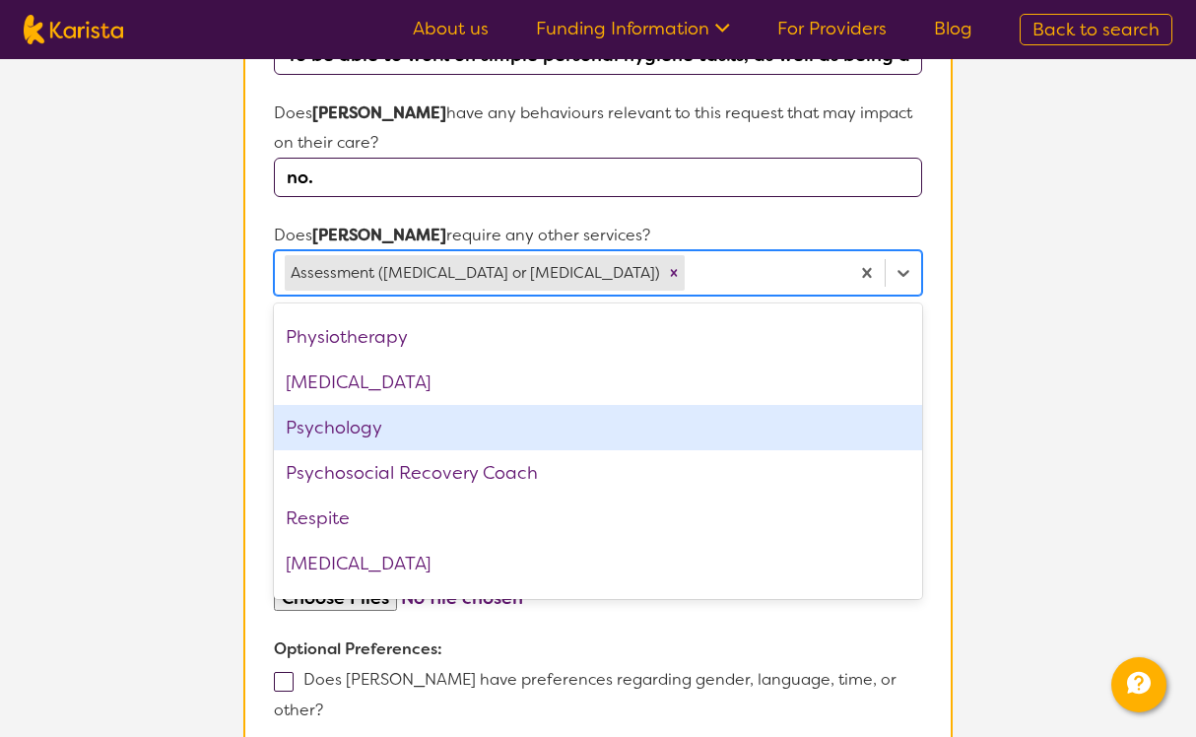
click at [372, 405] on div "Psychology" at bounding box center [598, 427] width 648 height 45
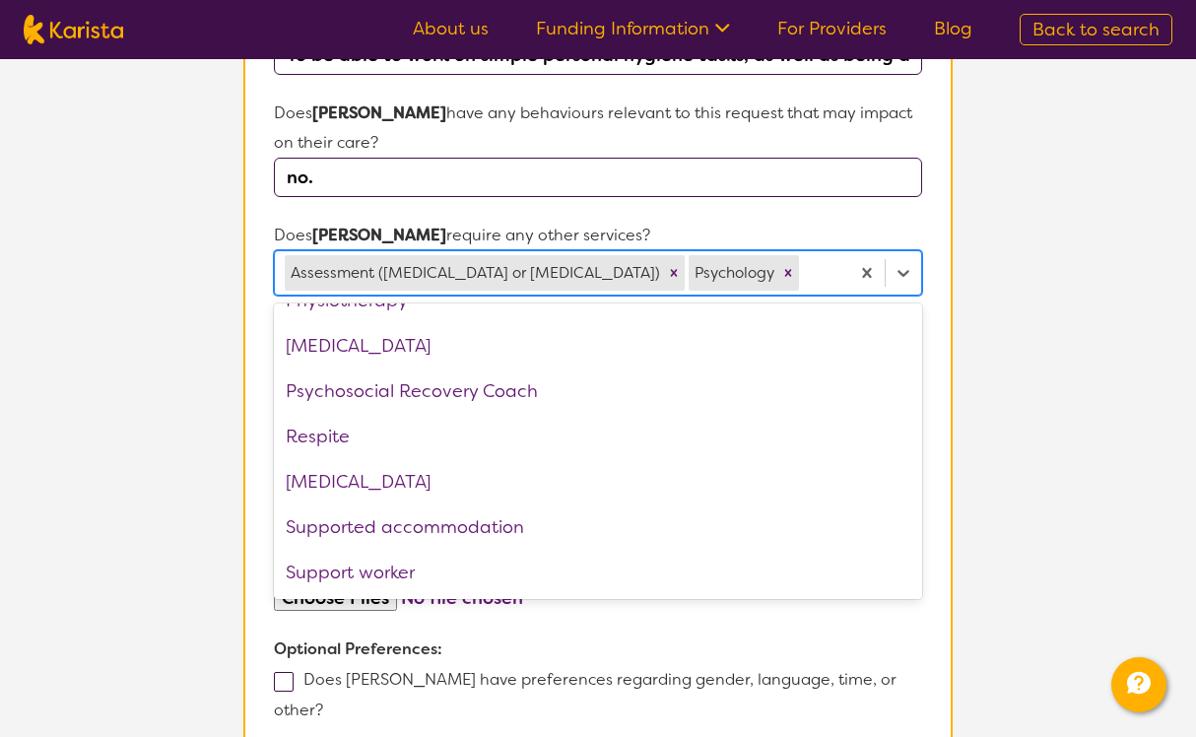
scroll to position [573, 0]
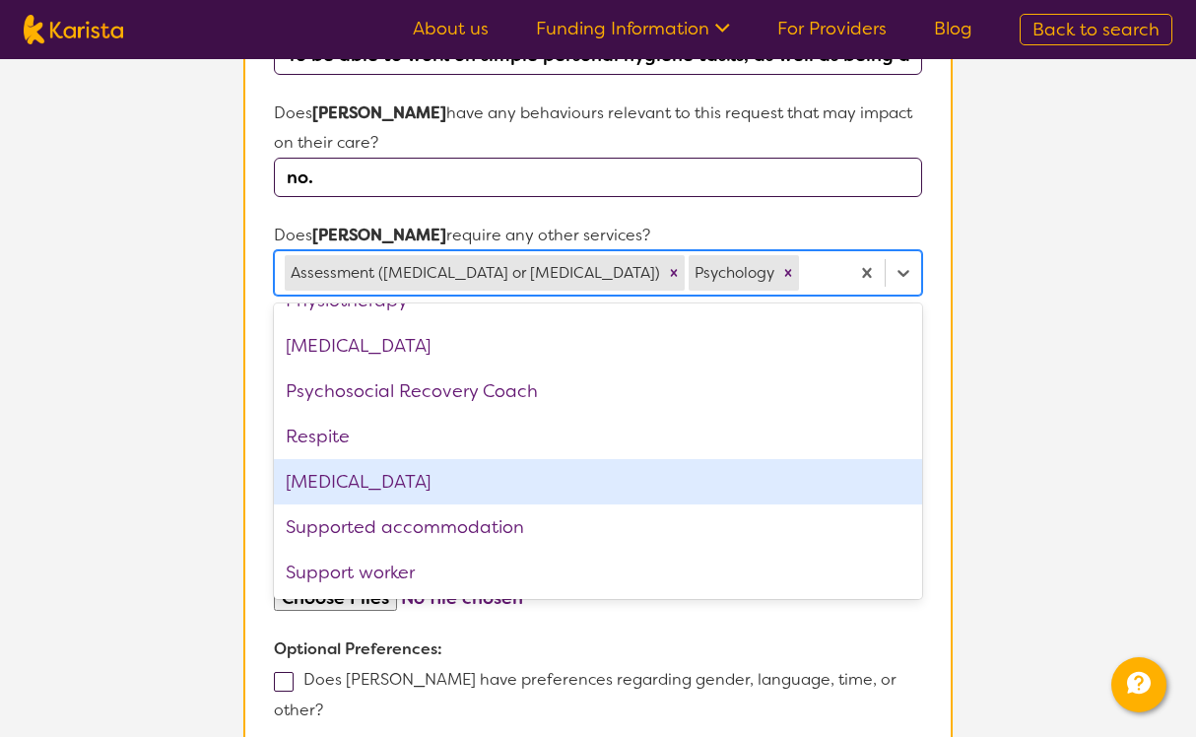
click at [371, 459] on div "[MEDICAL_DATA]" at bounding box center [598, 481] width 648 height 45
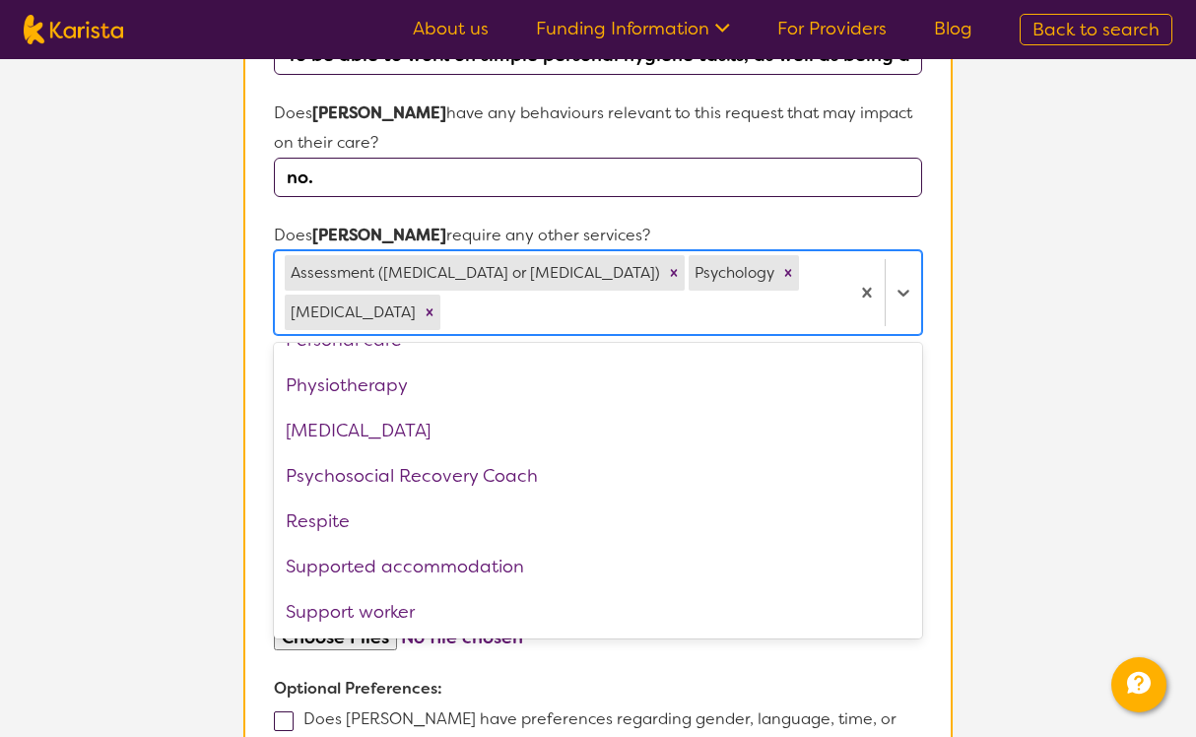
scroll to position [528, 0]
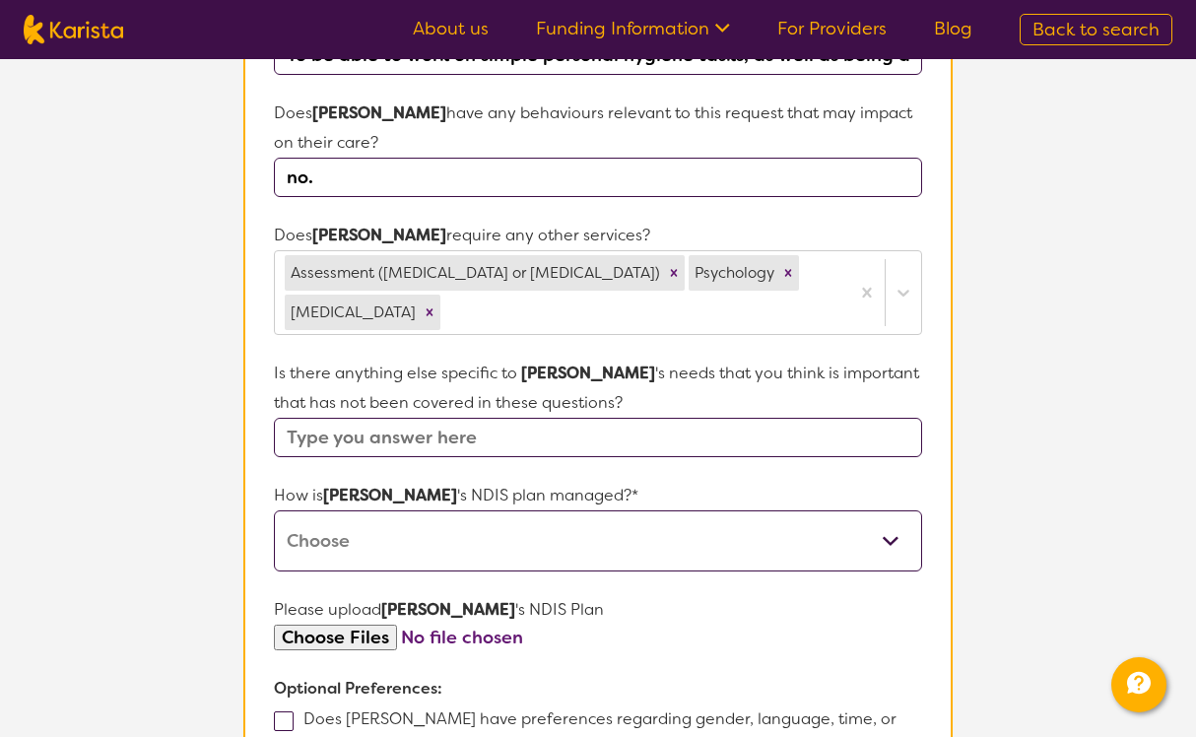
click at [420, 678] on b "Optional Preferences:" at bounding box center [358, 688] width 168 height 21
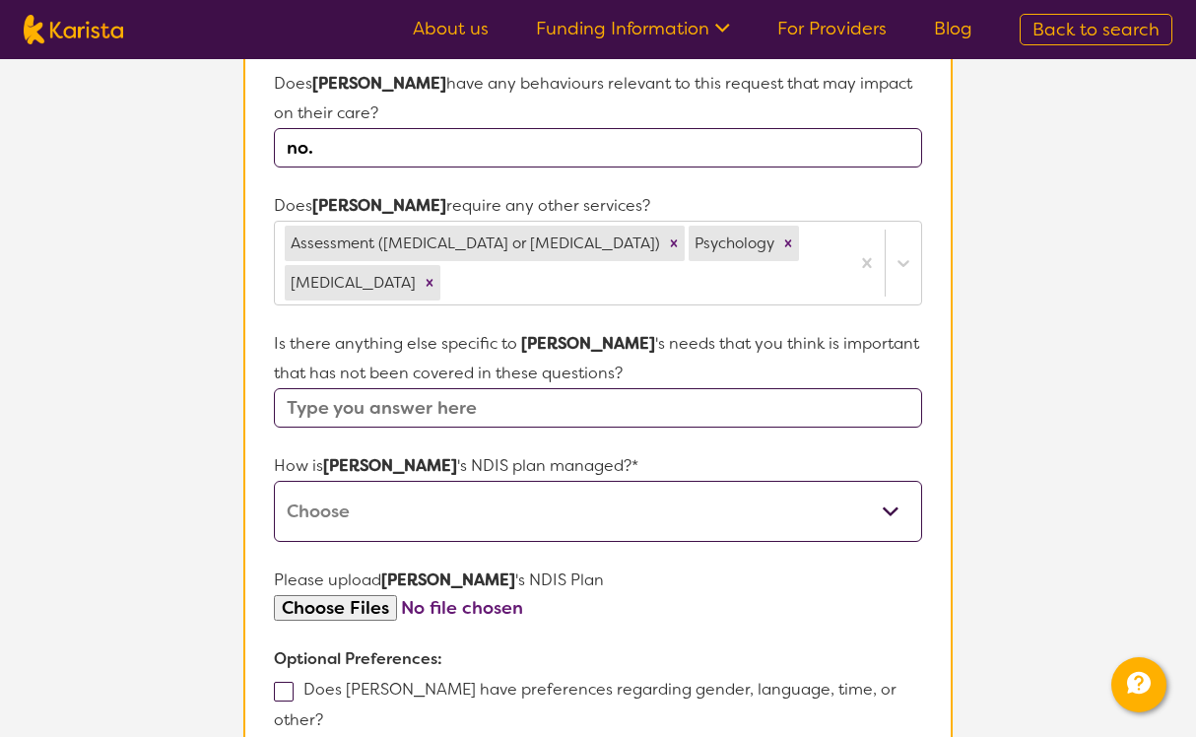
scroll to position [832, 0]
click at [475, 387] on input "text" at bounding box center [598, 406] width 648 height 39
type input "W"
select select "Plan Managed"
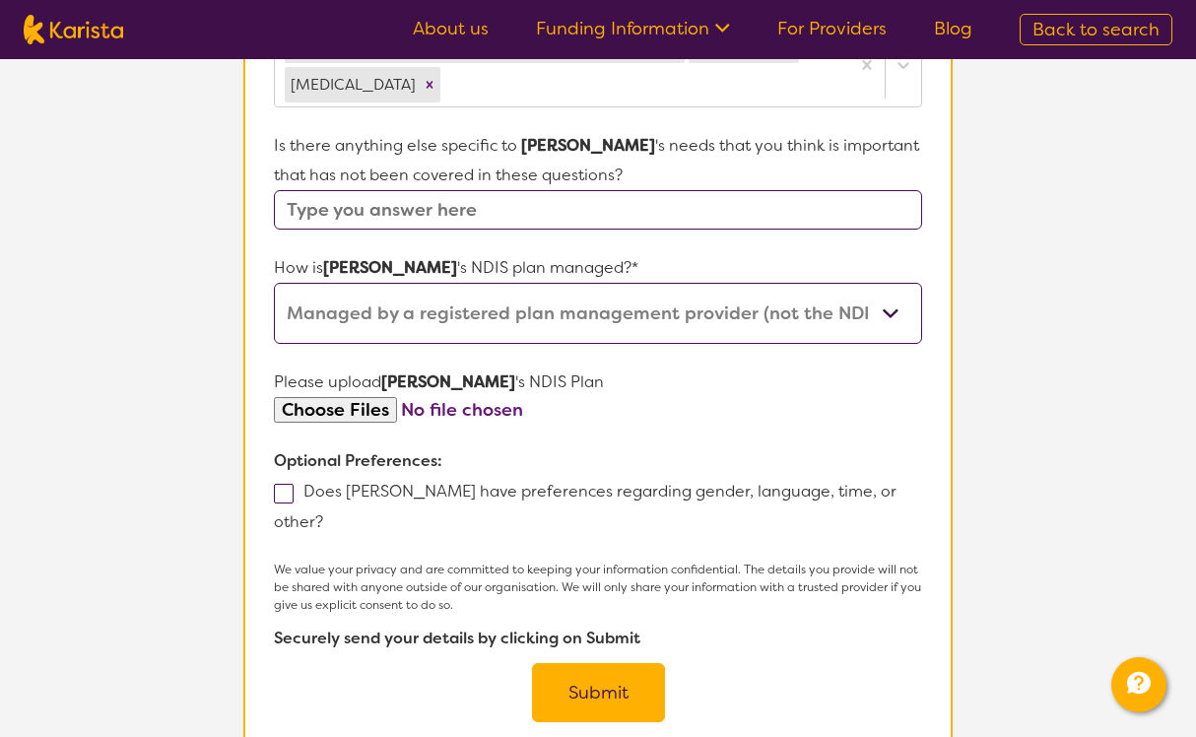
scroll to position [1036, 0]
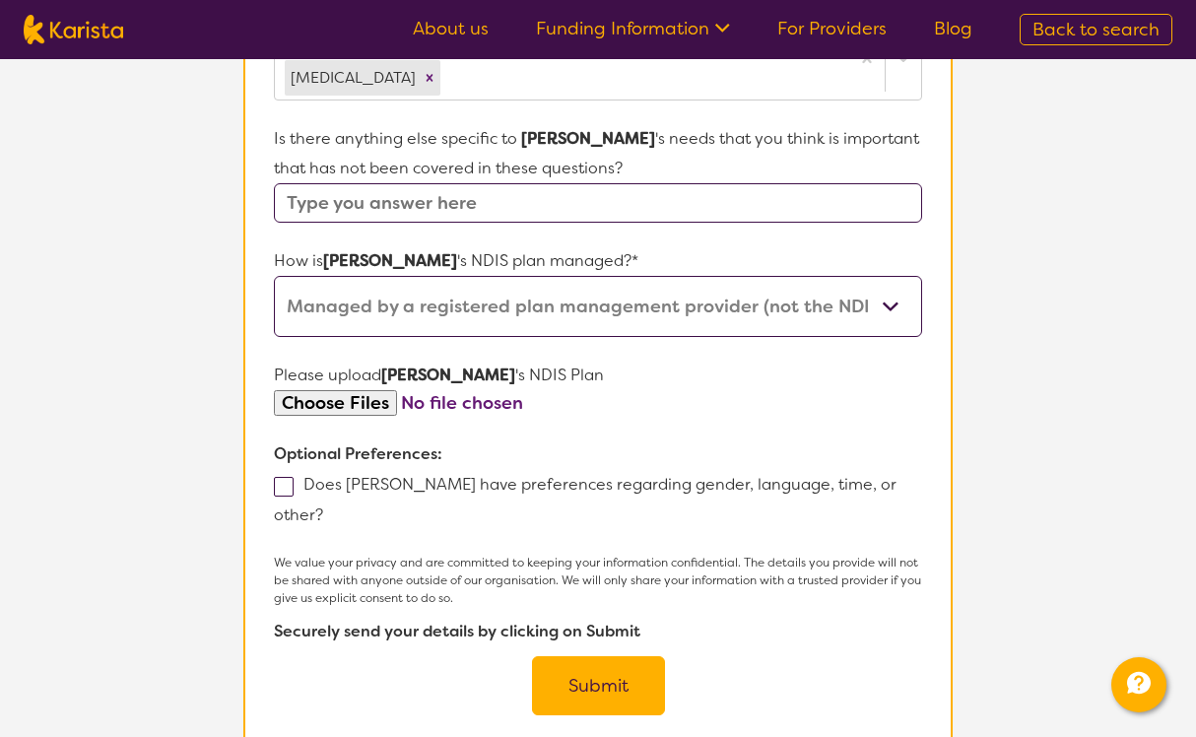
click at [360, 390] on input "file" at bounding box center [598, 403] width 648 height 27
type input "C:\fakepath\[DATE] ndis plan [PERSON_NAME].pdf"
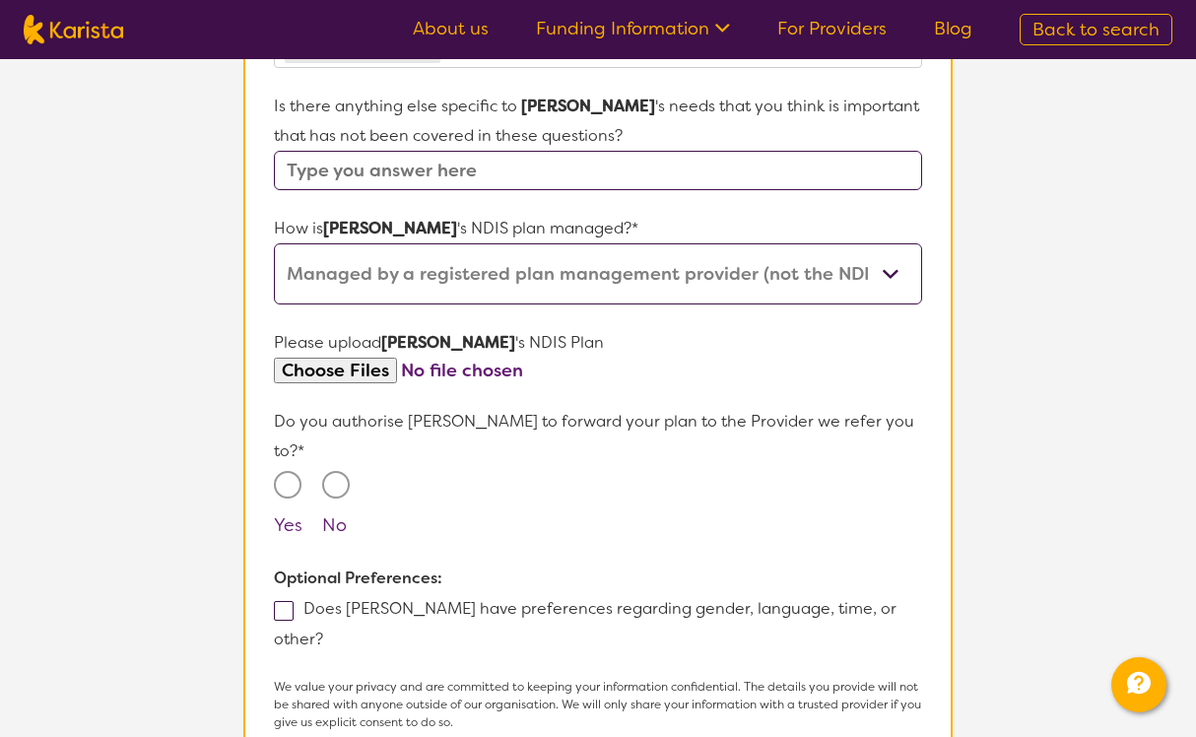
scroll to position [1108, 0]
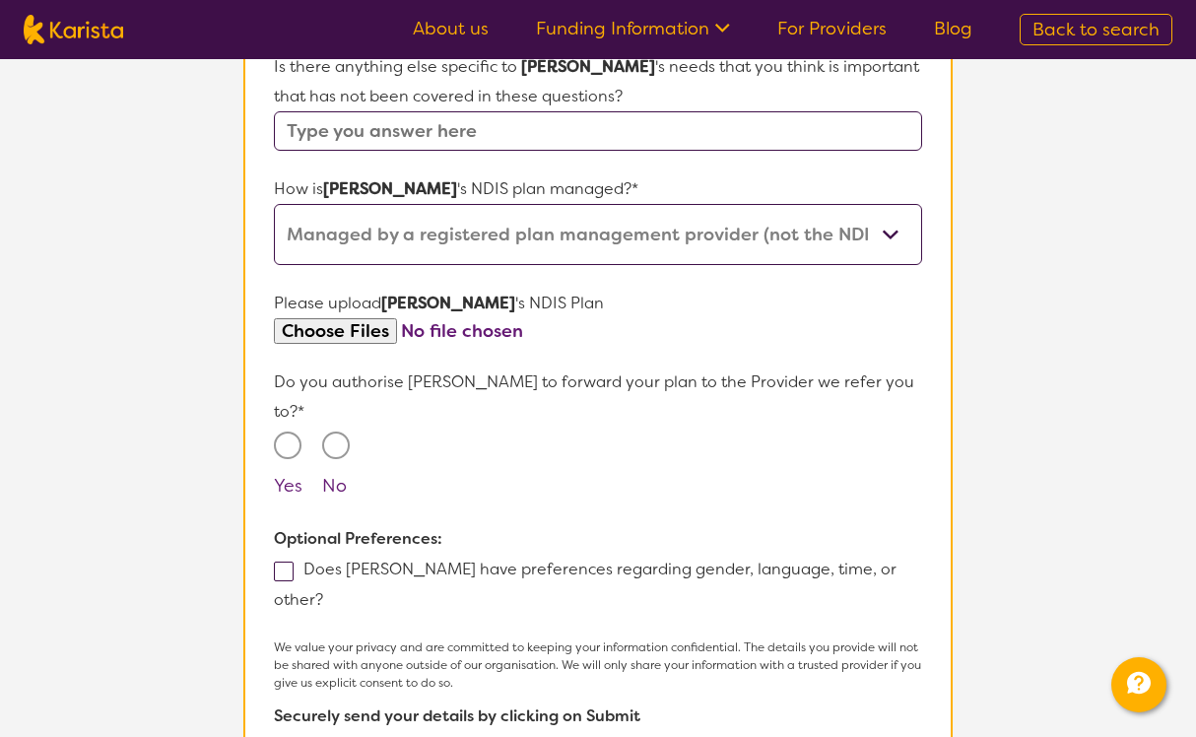
click at [285, 431] on input "Yes" at bounding box center [288, 445] width 28 height 28
radio input "true"
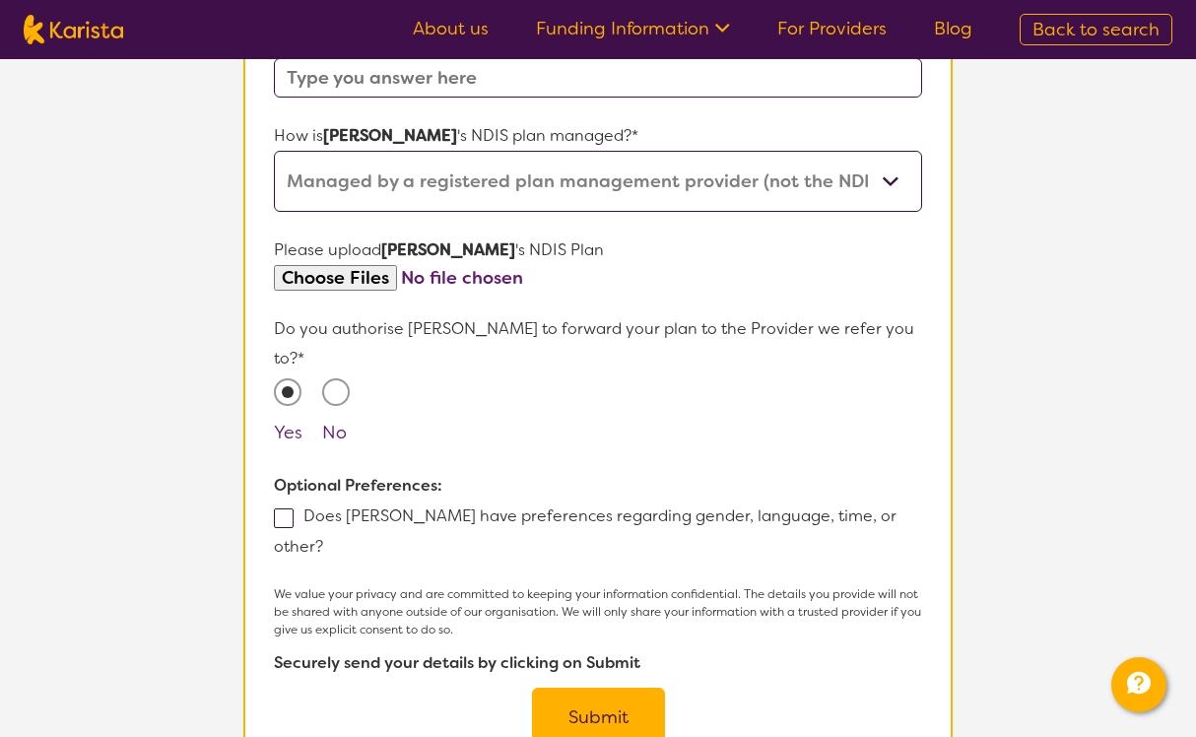
scroll to position [1178, 0]
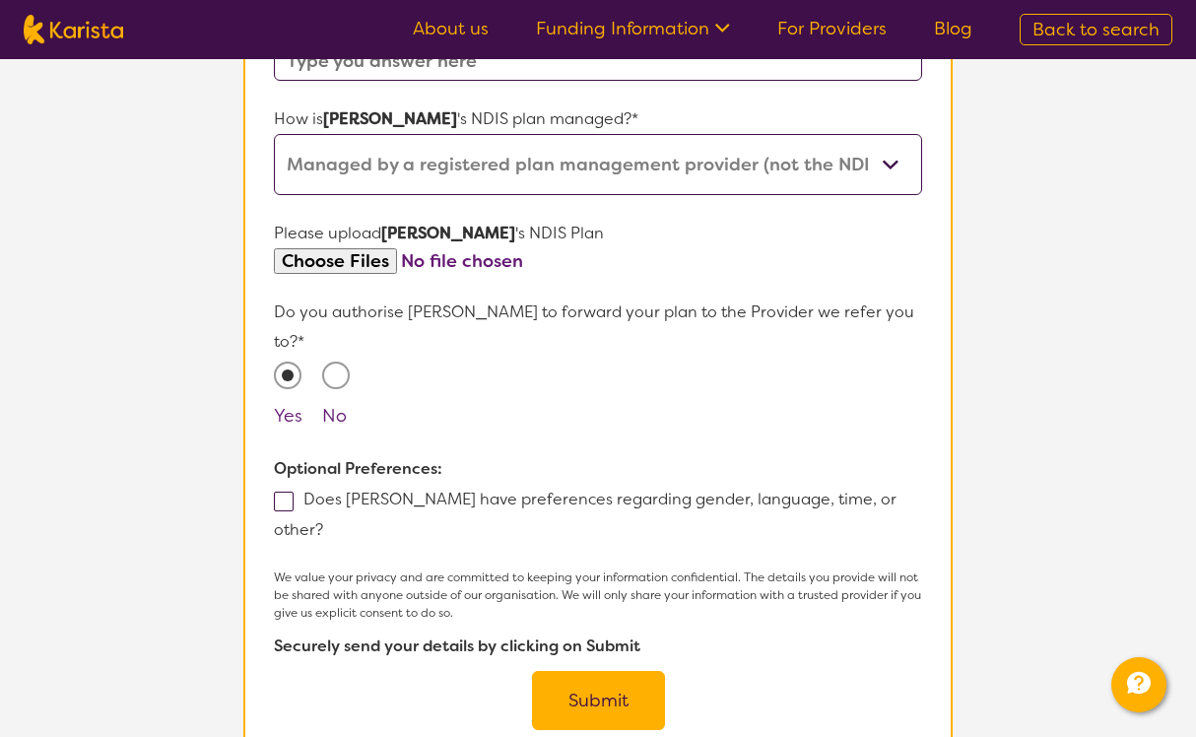
click at [281, 492] on span at bounding box center [284, 502] width 20 height 20
click at [323, 522] on input "Does [PERSON_NAME] have preferences regarding gender, language, time, or other?" at bounding box center [329, 528] width 13 height 13
checkbox input "true"
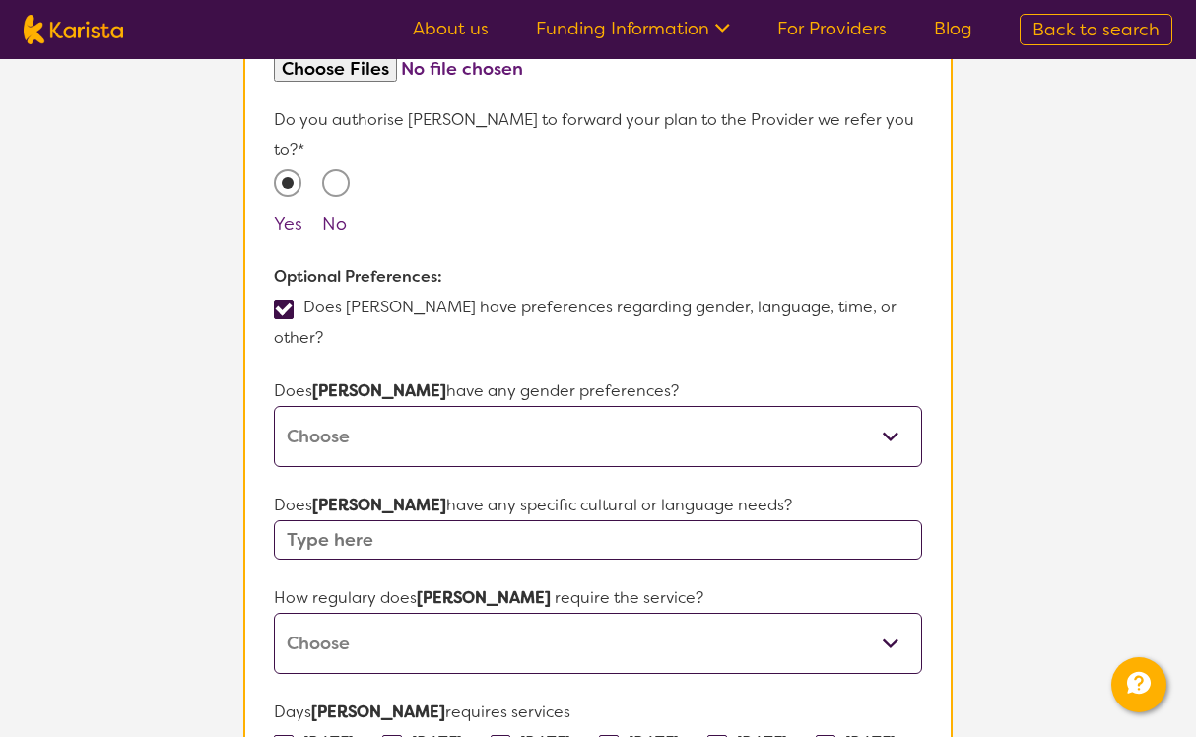
scroll to position [1387, 0]
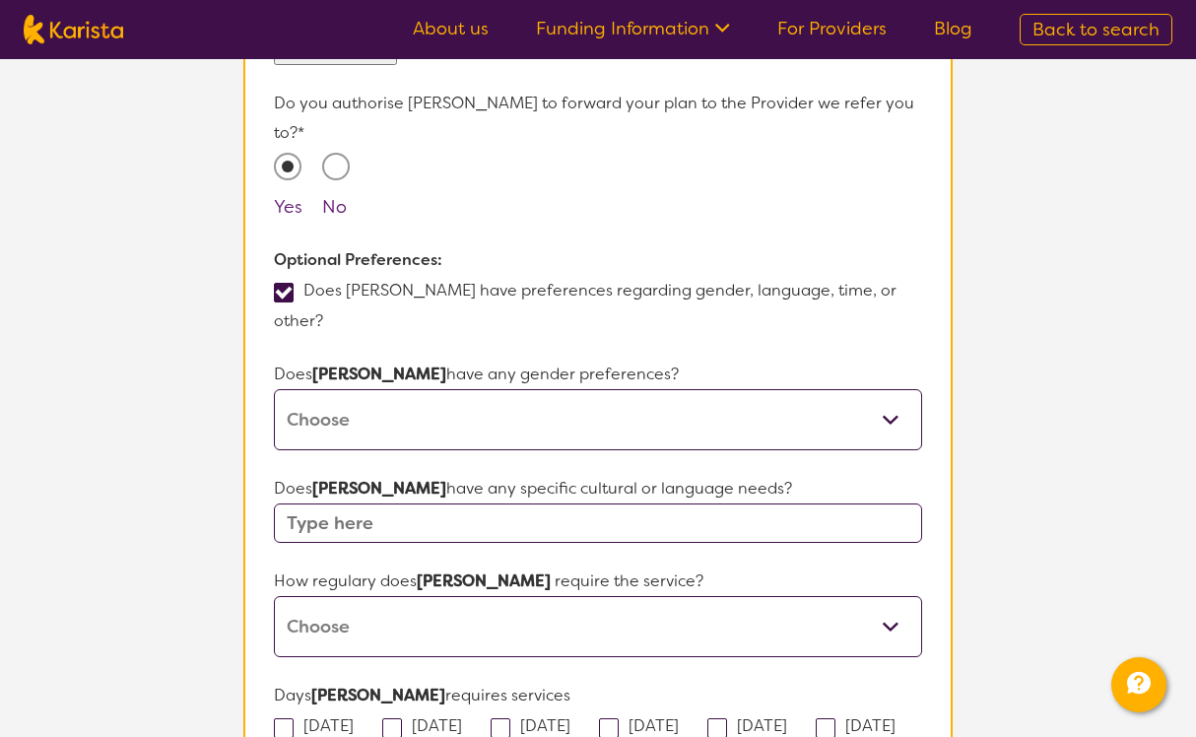
select select "[DEMOGRAPHIC_DATA]"
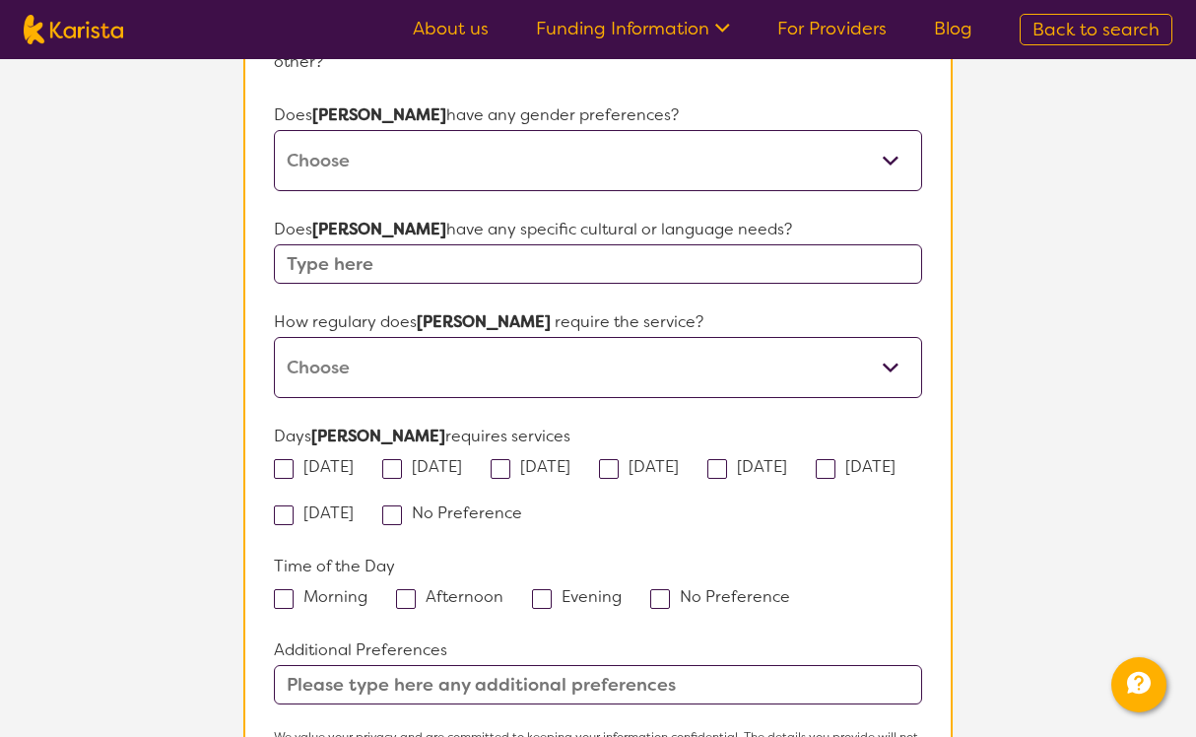
scroll to position [1647, 0]
select select "Weekly"
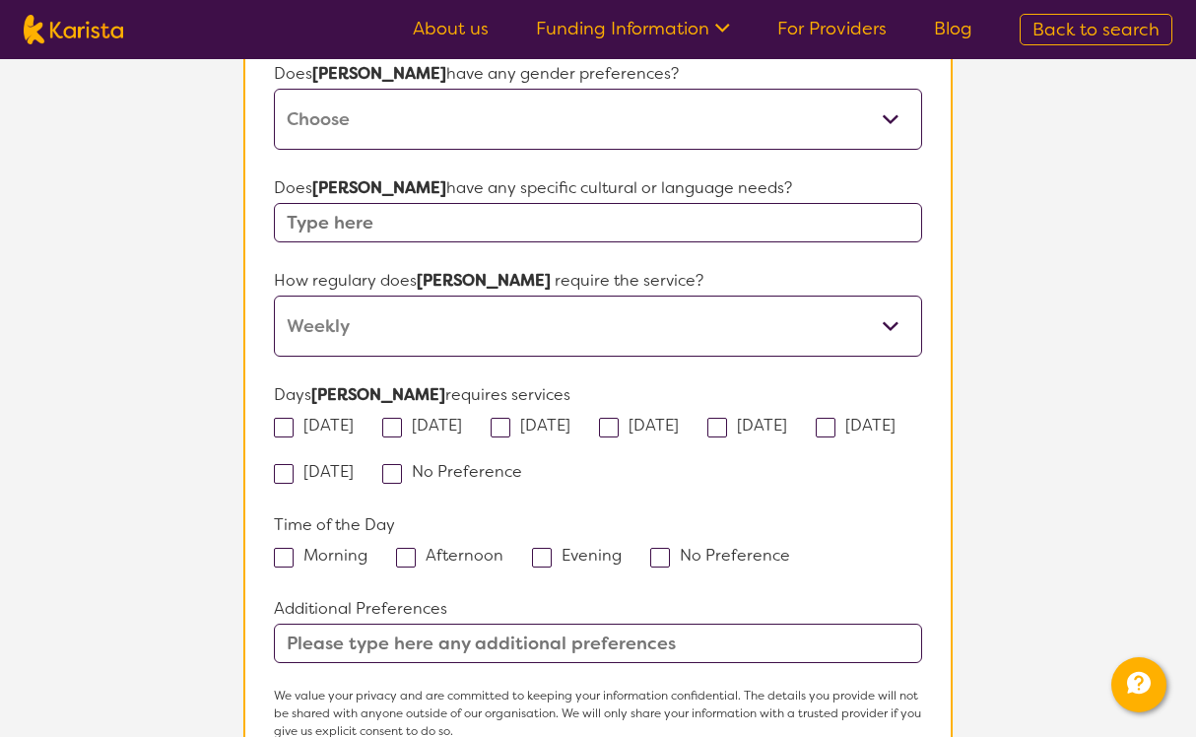
scroll to position [1688, 0]
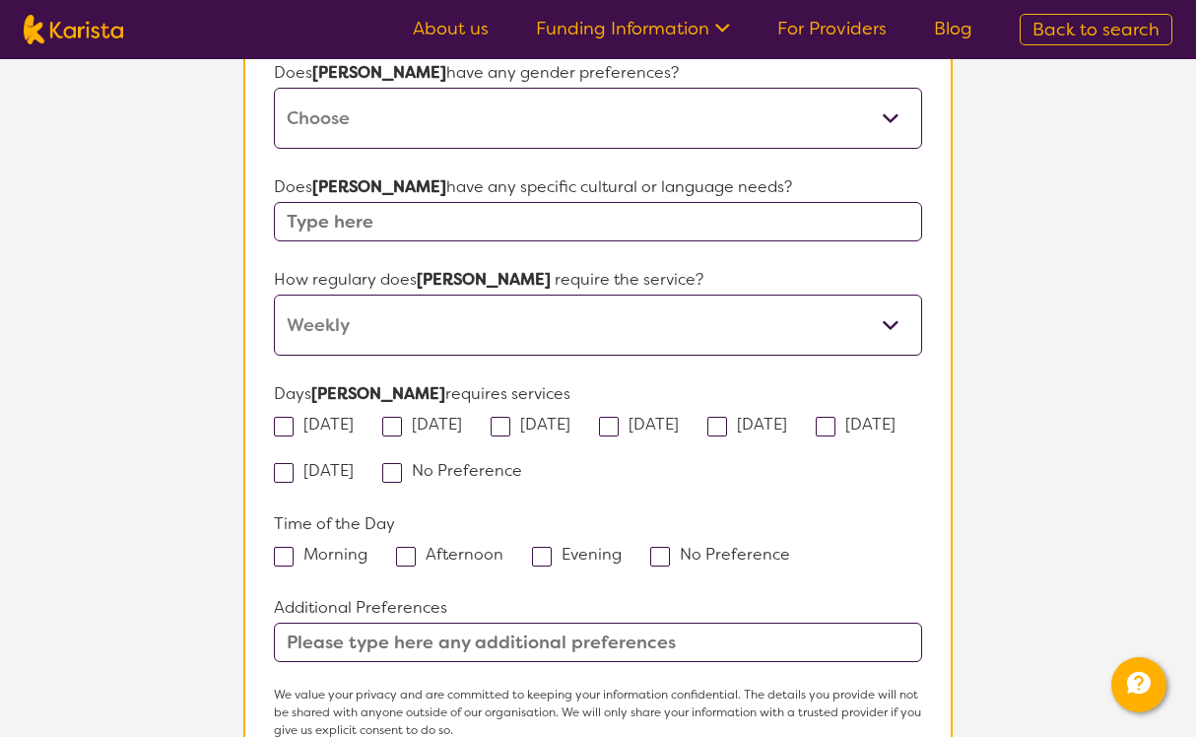
click at [285, 417] on span at bounding box center [284, 427] width 20 height 20
click at [354, 417] on input "[DATE]" at bounding box center [360, 423] width 13 height 13
checkbox input "true"
click at [397, 417] on span at bounding box center [392, 427] width 20 height 20
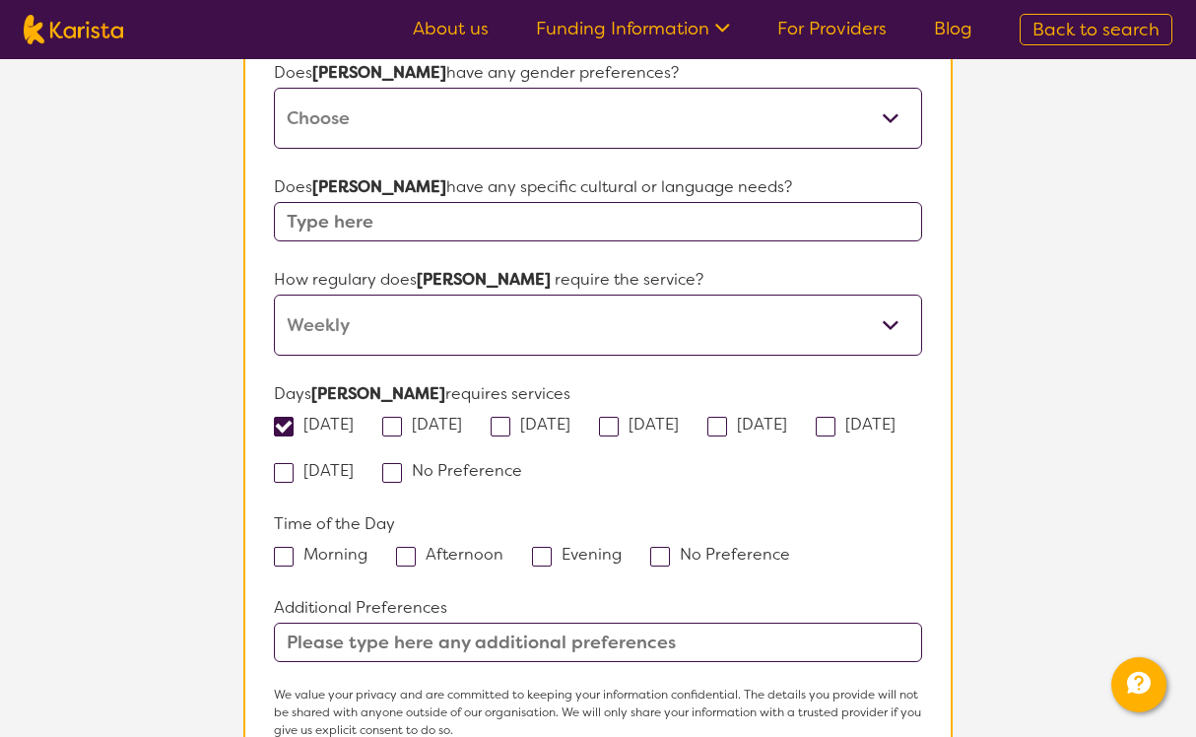
click at [462, 417] on input "[DATE]" at bounding box center [468, 423] width 13 height 13
checkbox input "true"
click at [510, 417] on span at bounding box center [501, 427] width 20 height 20
click at [570, 417] on input "[DATE]" at bounding box center [576, 423] width 13 height 13
checkbox input "true"
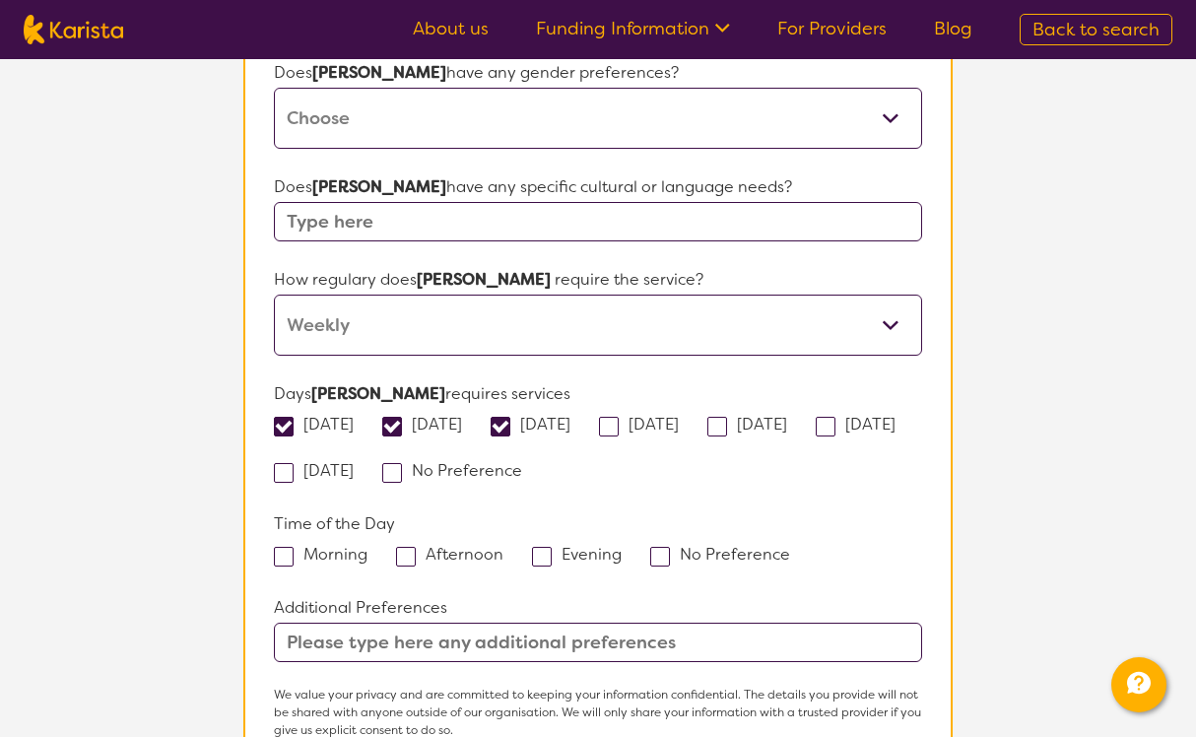
click at [535, 460] on label "No Preference" at bounding box center [458, 470] width 153 height 21
click at [535, 463] on input "No Preference" at bounding box center [528, 469] width 13 height 13
checkbox input "true"
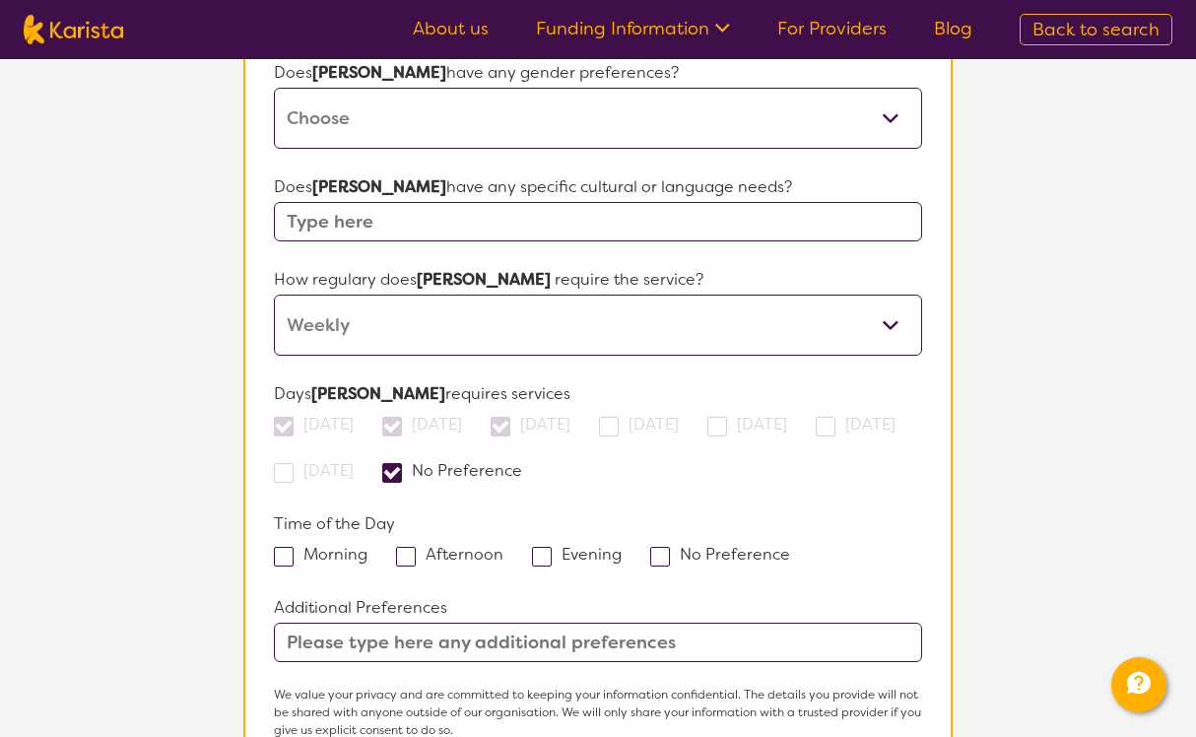
click at [658, 547] on span at bounding box center [660, 557] width 20 height 20
click at [790, 547] on input "No Preference" at bounding box center [796, 553] width 13 height 13
checkbox input "true"
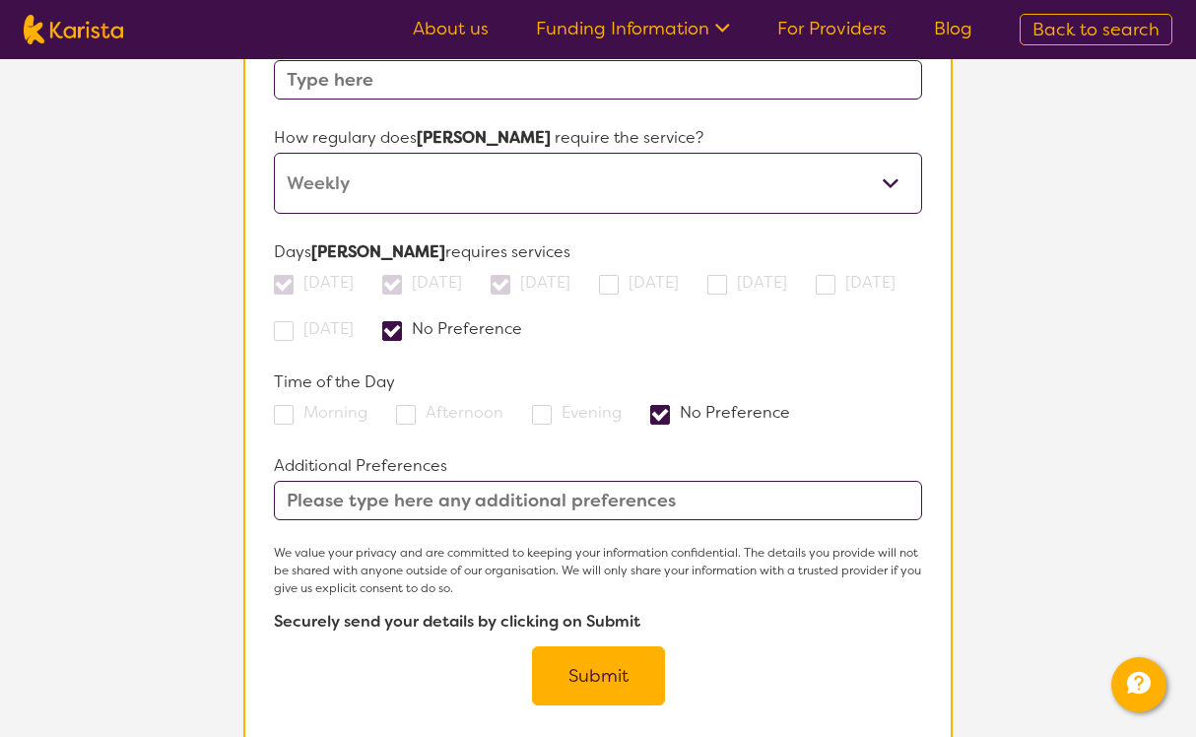
scroll to position [1835, 0]
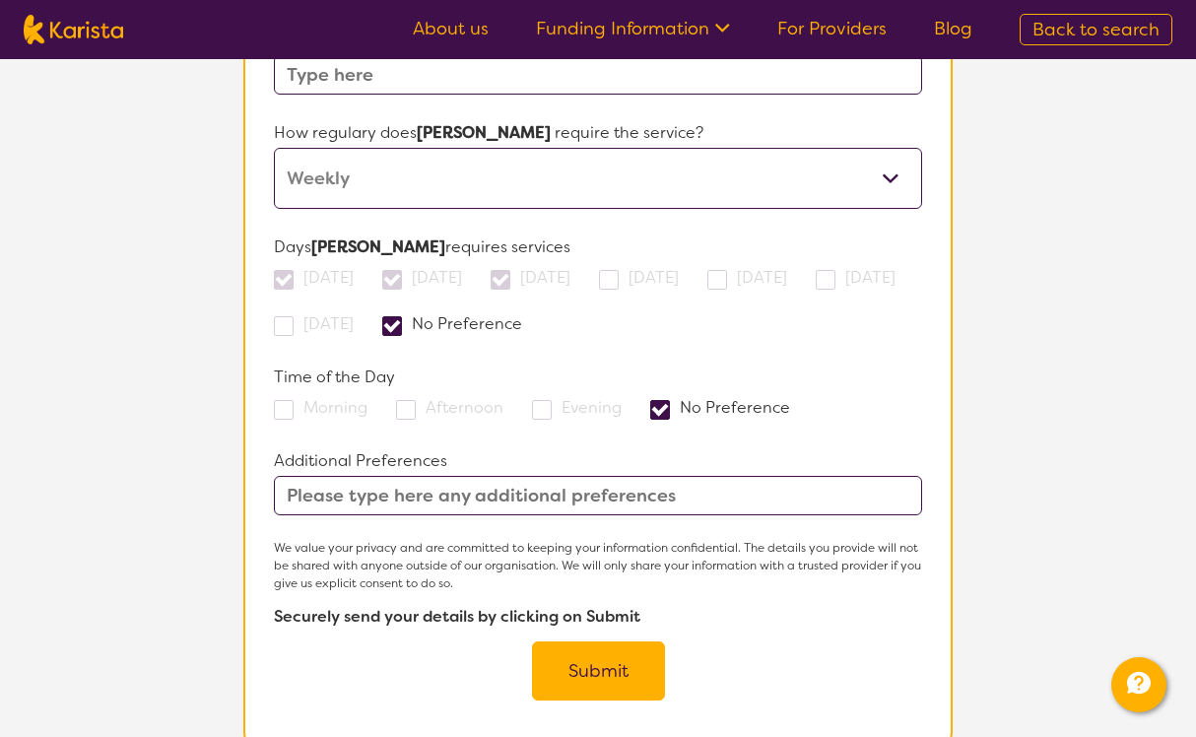
click at [499, 476] on input "text" at bounding box center [598, 495] width 648 height 39
type input "ASAP provider please.."
click at [566, 641] on button "Submit" at bounding box center [598, 670] width 133 height 59
